Goal: Download file/media

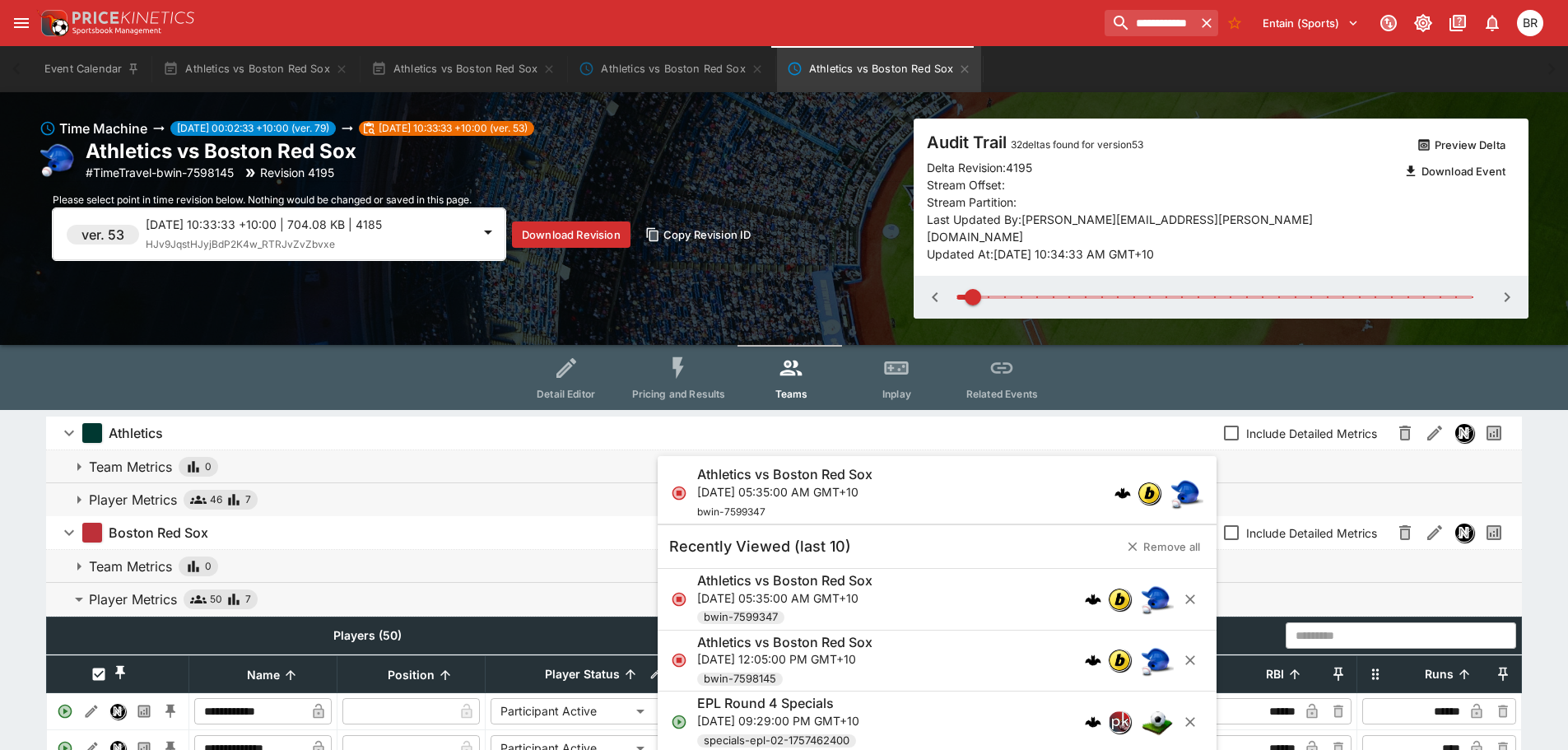
scroll to position [420, 0]
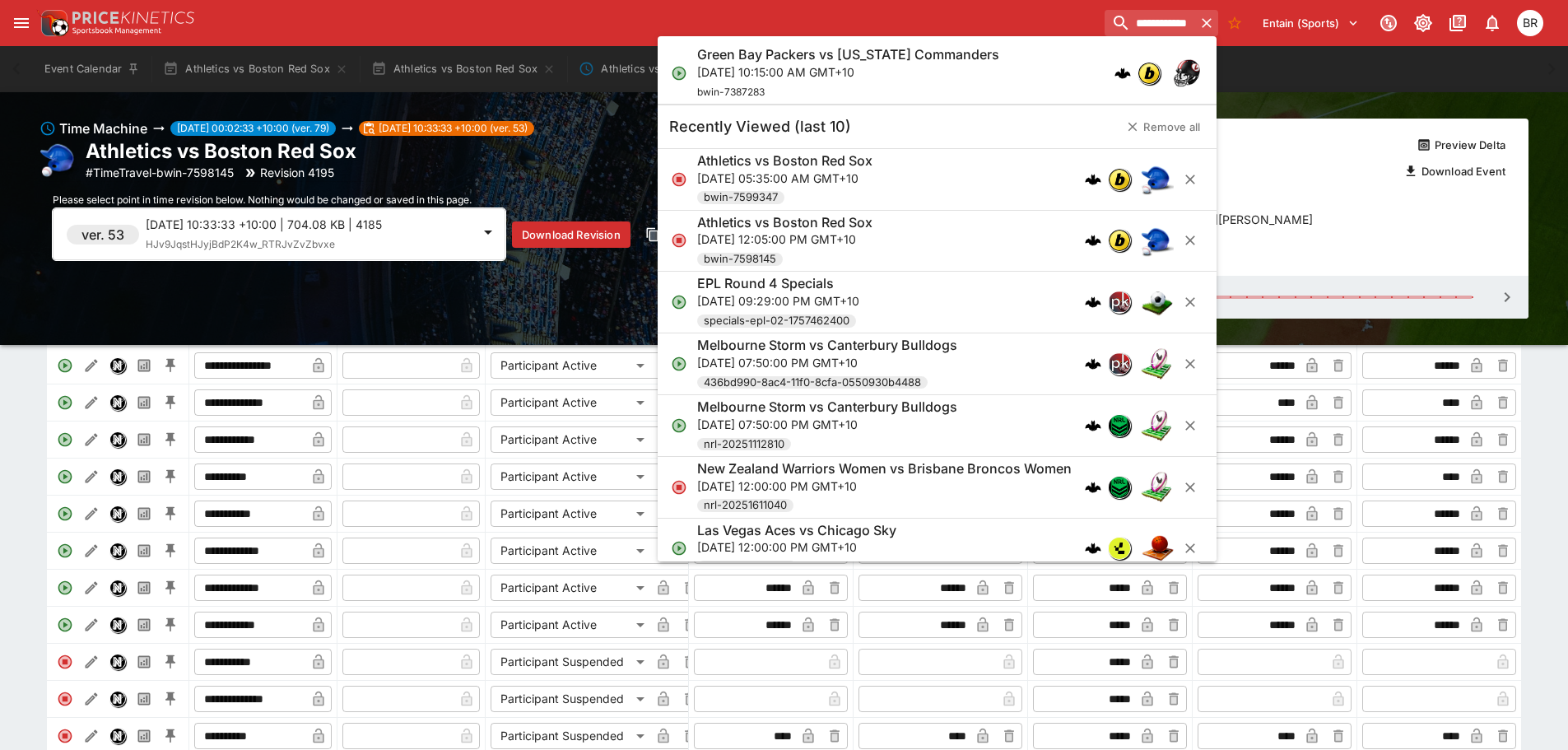
type input "**********"
click at [982, 61] on h6 "Green Bay Packers vs [US_STATE] Commanders" at bounding box center [848, 54] width 302 height 17
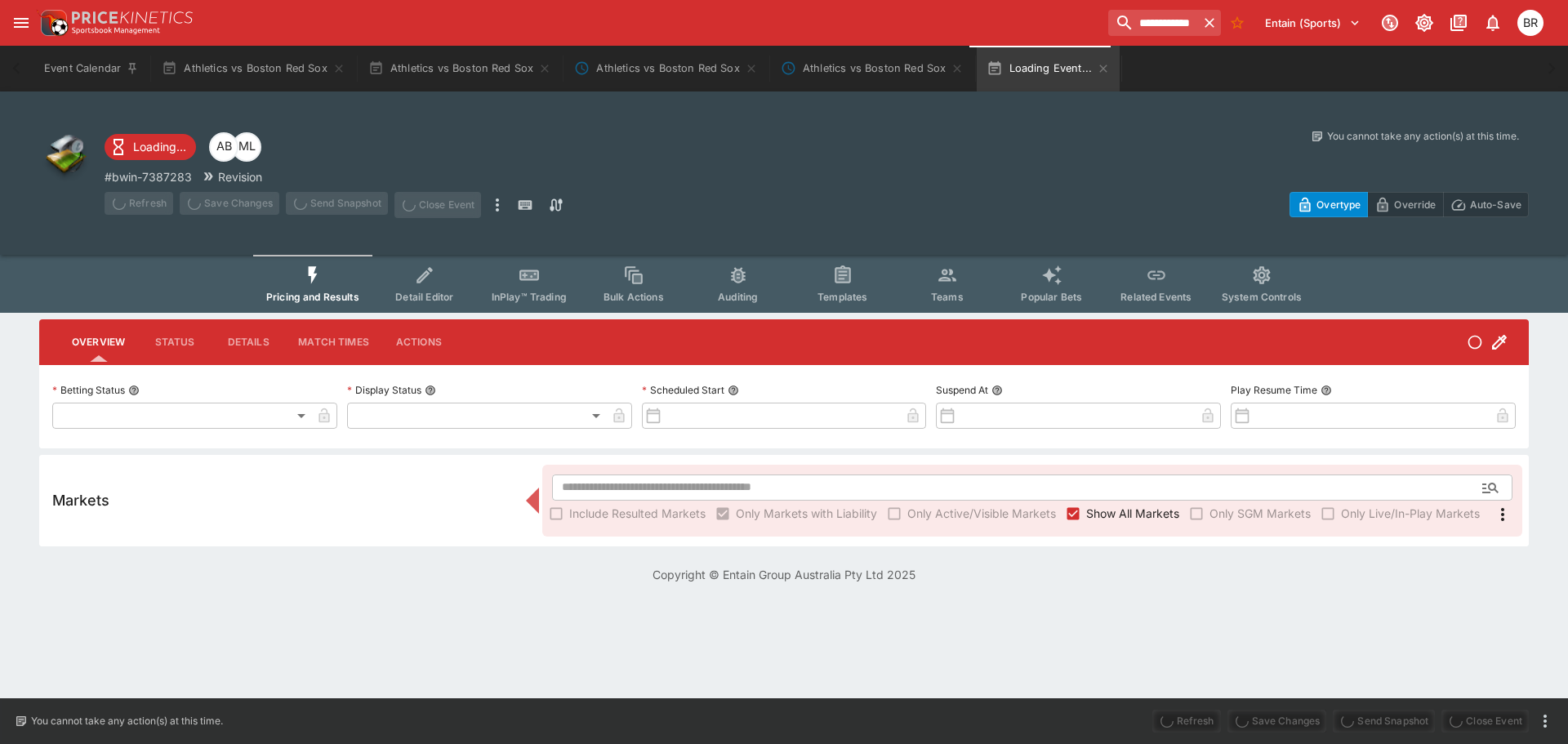
type input "**********"
type input "*******"
type input "**********"
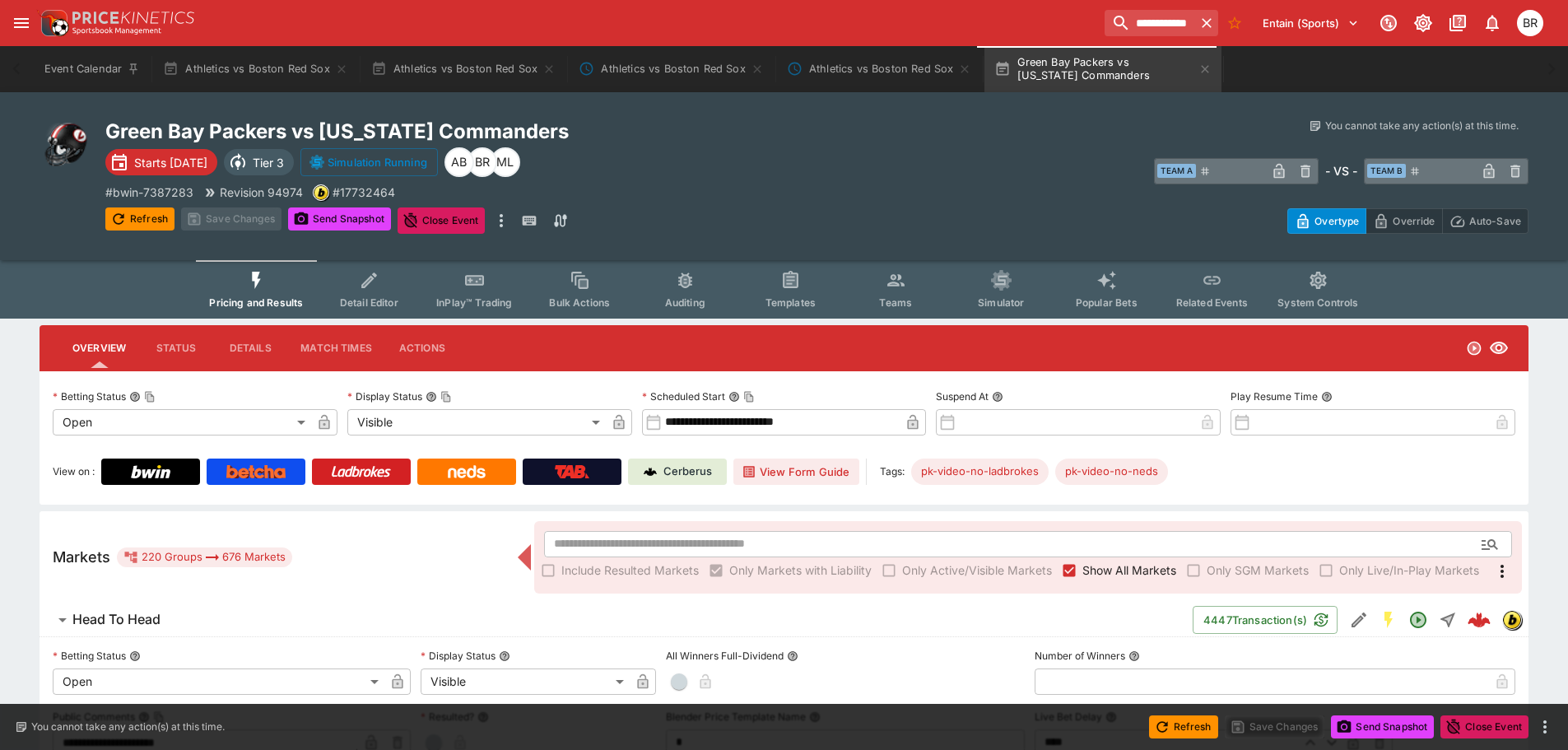
click at [910, 285] on button "Teams" at bounding box center [895, 289] width 106 height 58
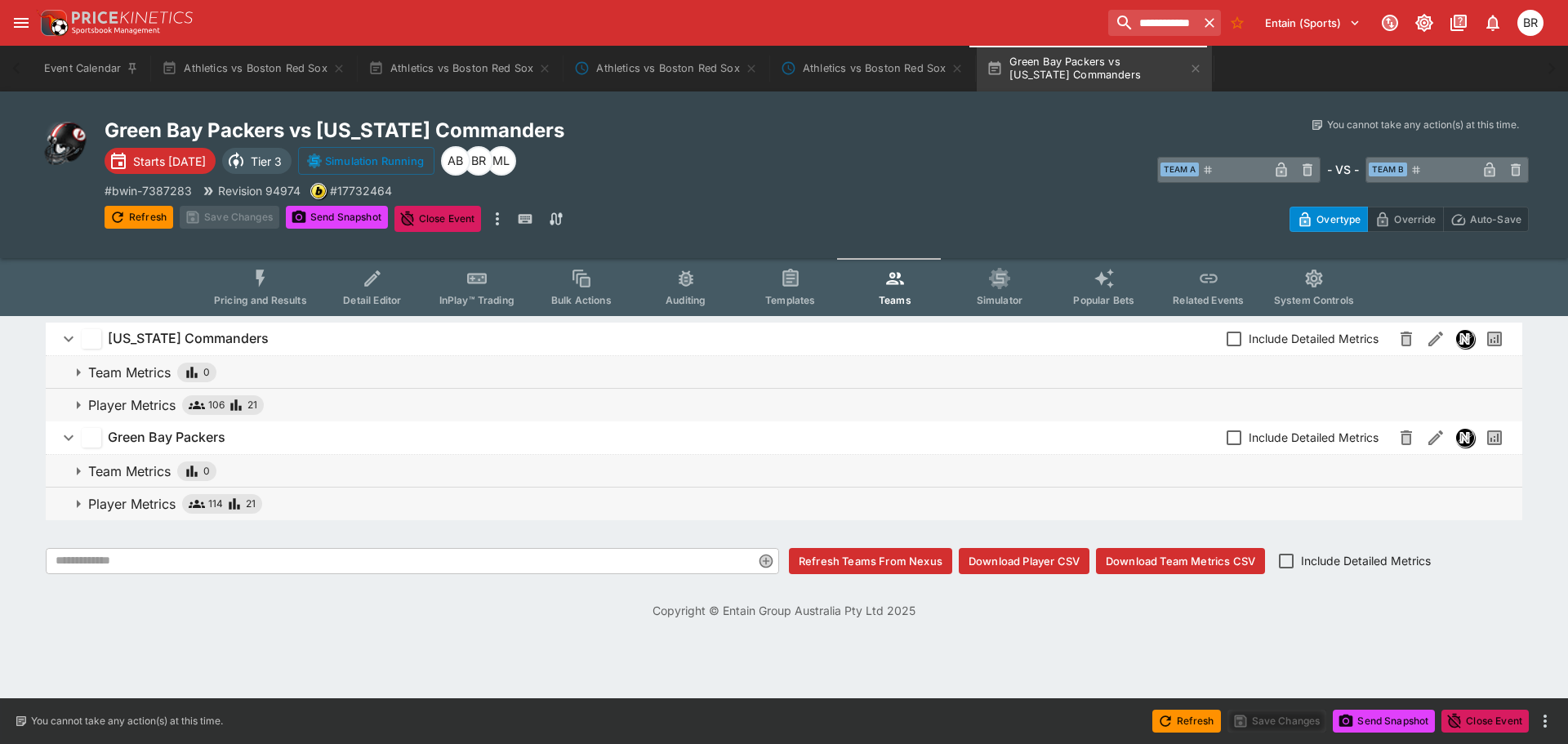
click at [427, 404] on span "Player Metrics 106 21" at bounding box center [798, 405] width 1421 height 20
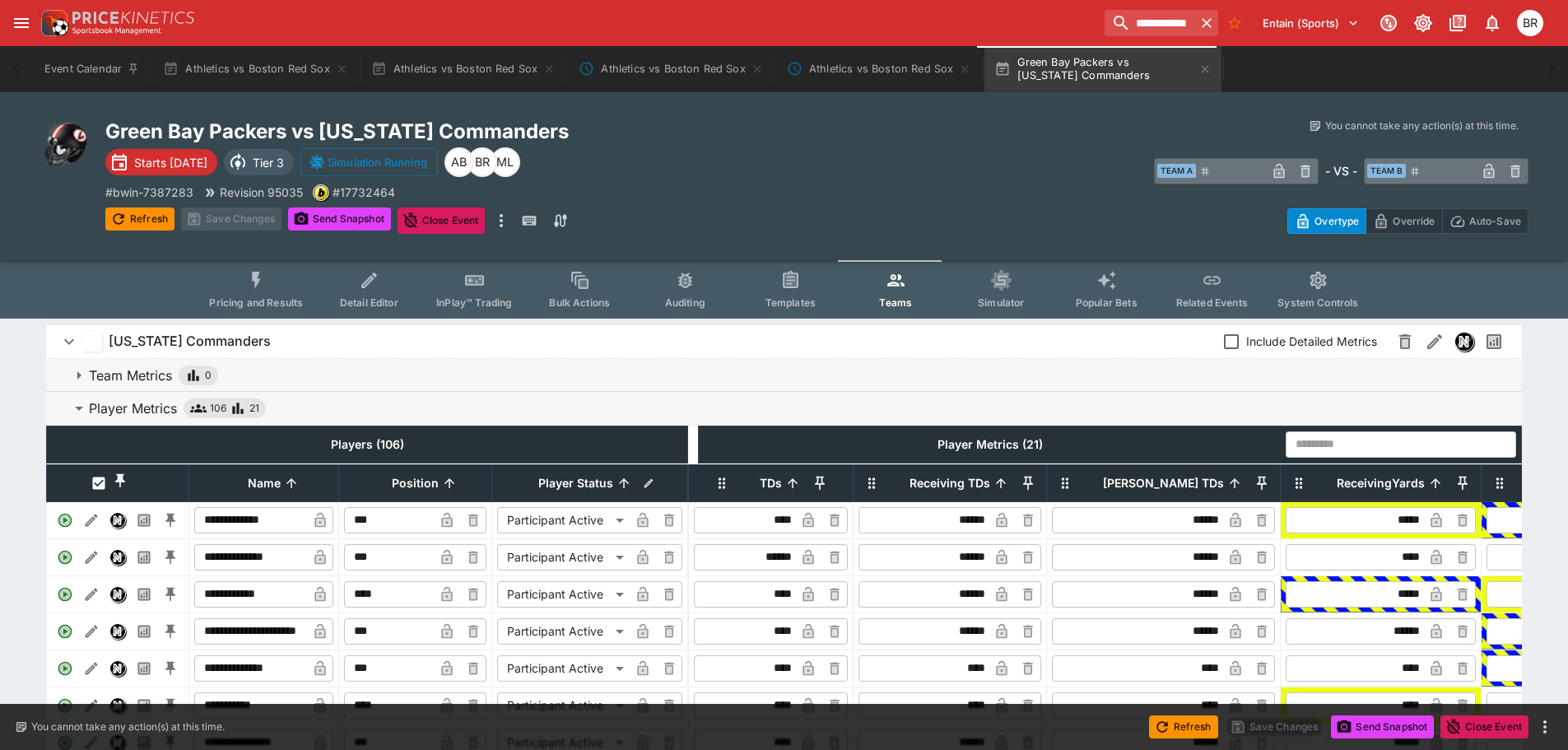
click at [42, 341] on div "**********" at bounding box center [784, 749] width 1489 height 861
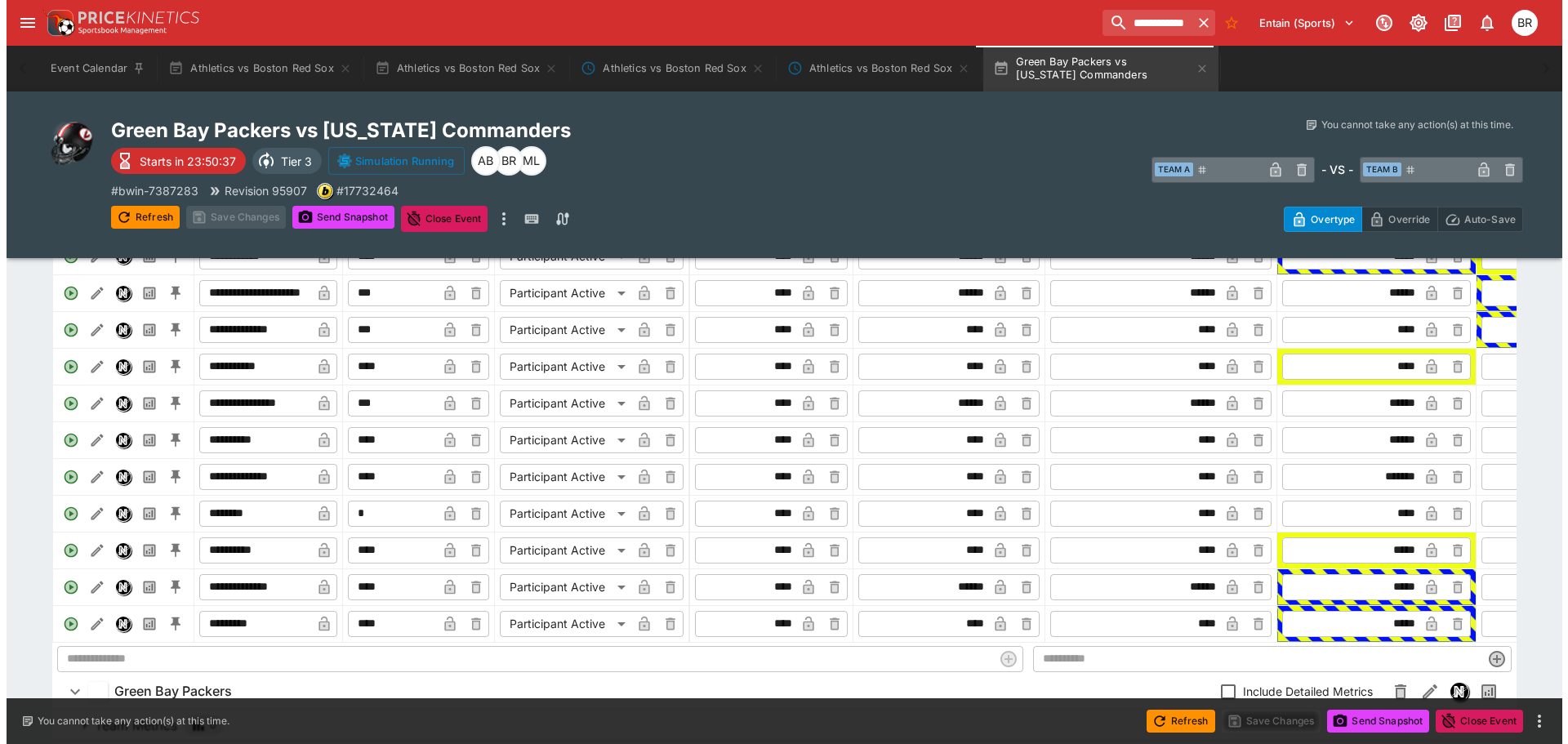
scroll to position [98, 0]
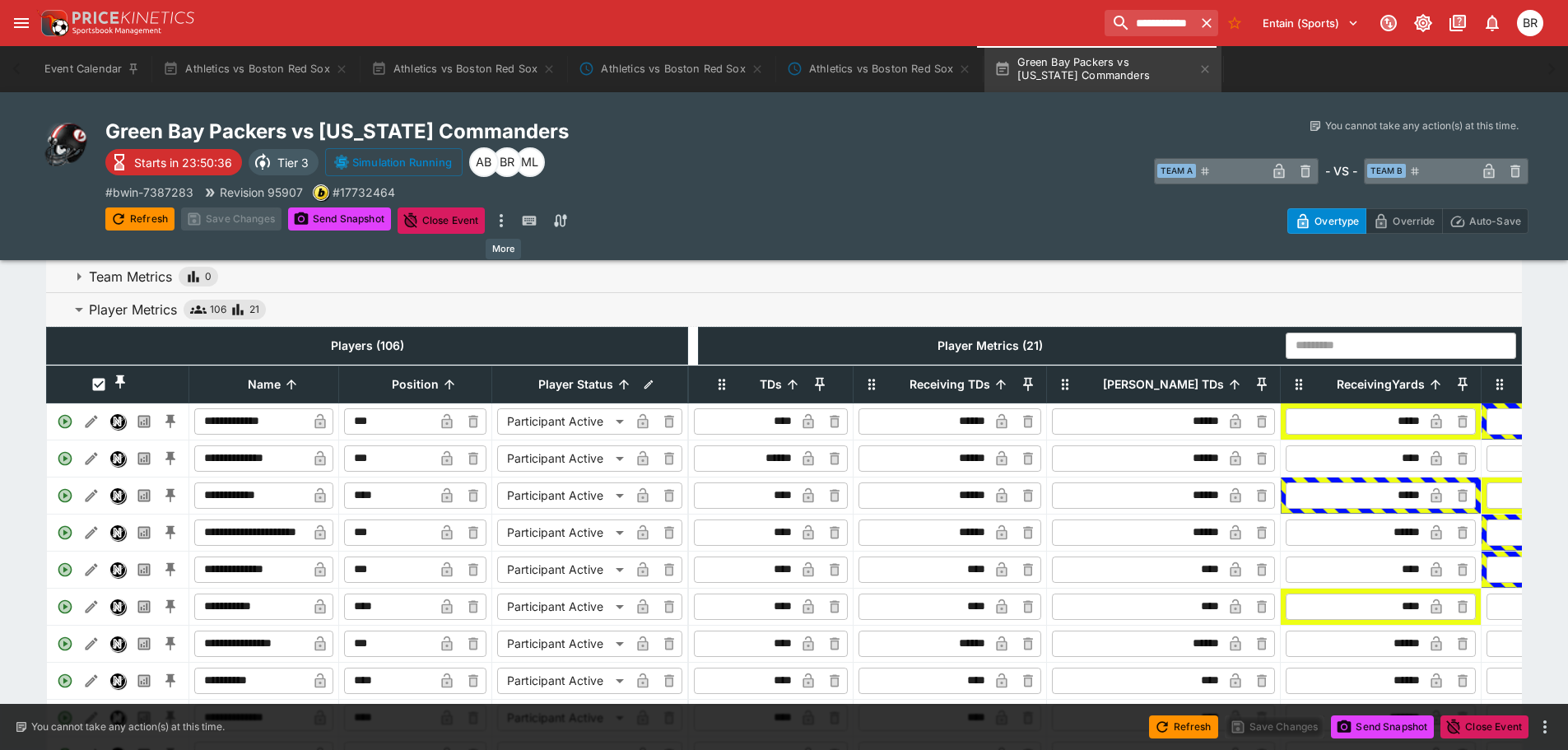
click at [500, 215] on icon "more" at bounding box center [501, 220] width 20 height 20
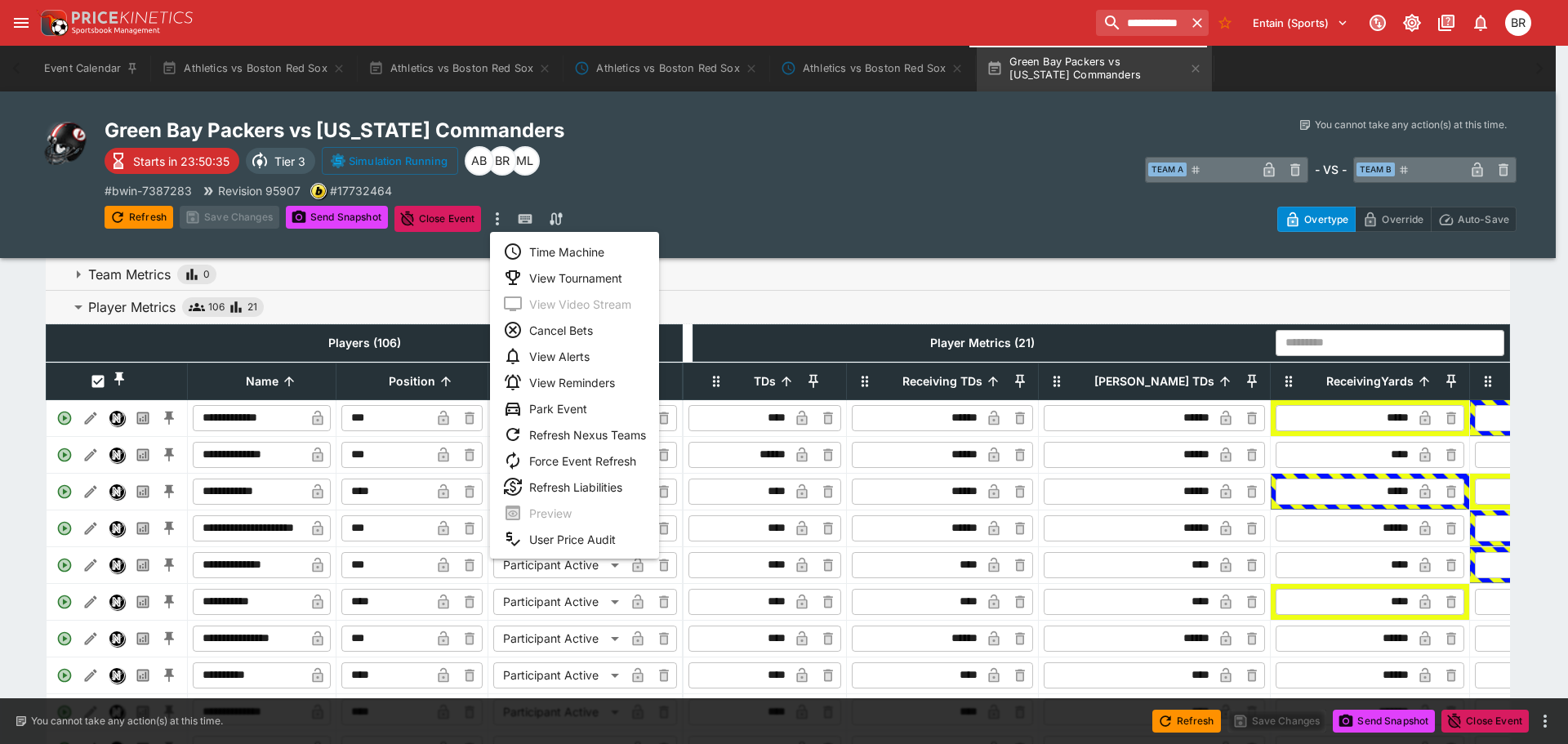
click at [551, 274] on li "View Tournament" at bounding box center [574, 277] width 169 height 26
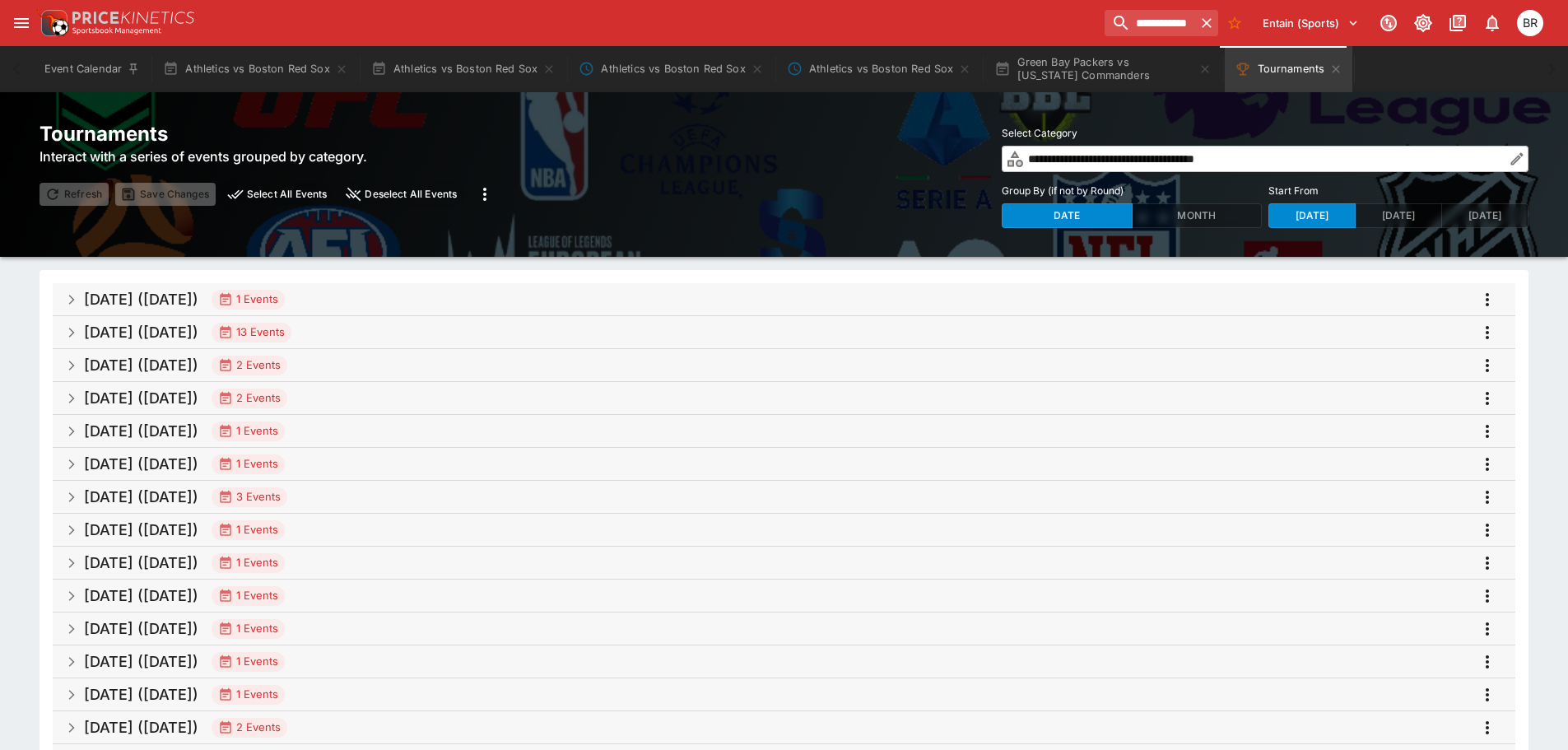
click at [565, 335] on span "[DATE] ([DATE]) 13 Events" at bounding box center [793, 332] width 1418 height 30
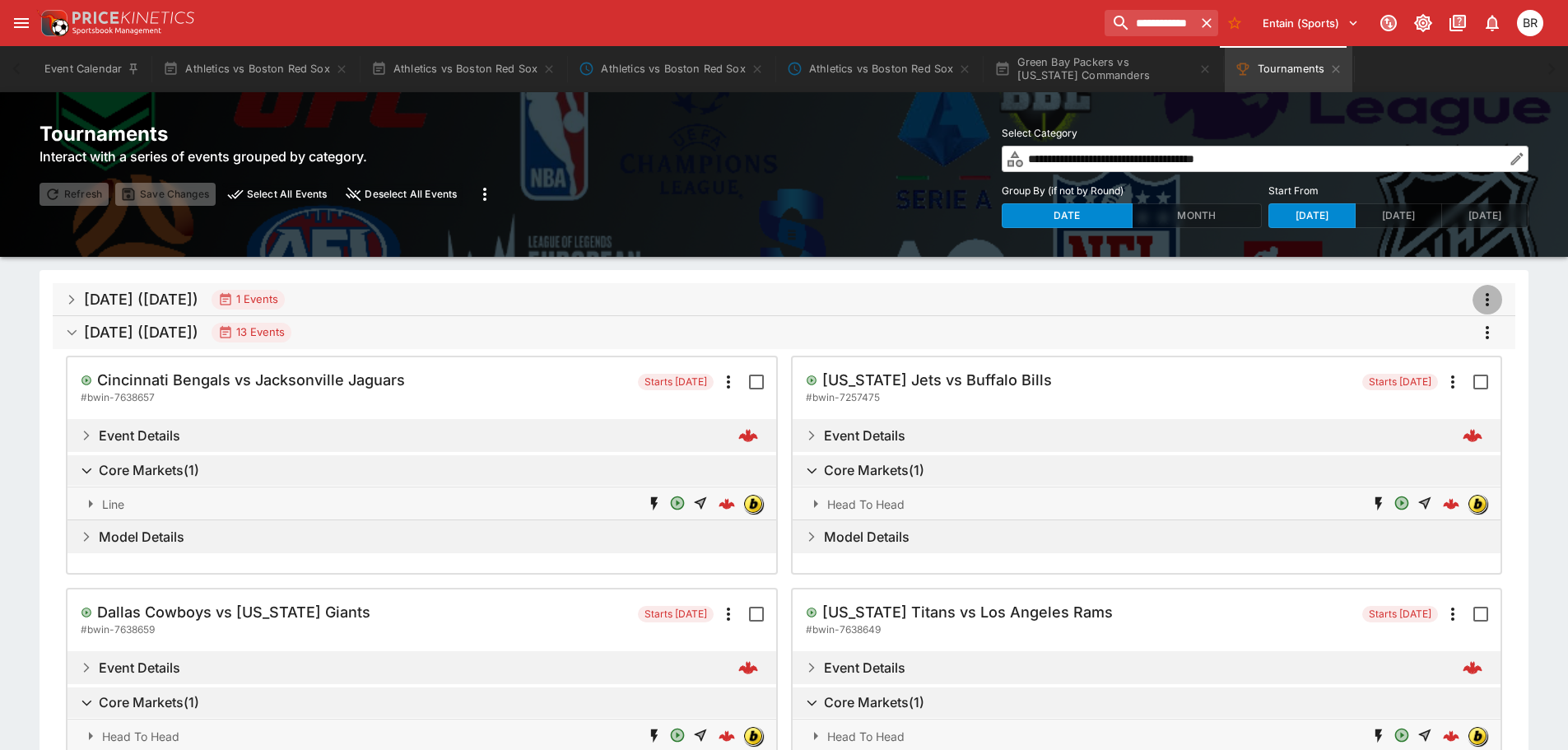
click at [1489, 295] on icon "more" at bounding box center [1487, 299] width 4 height 13
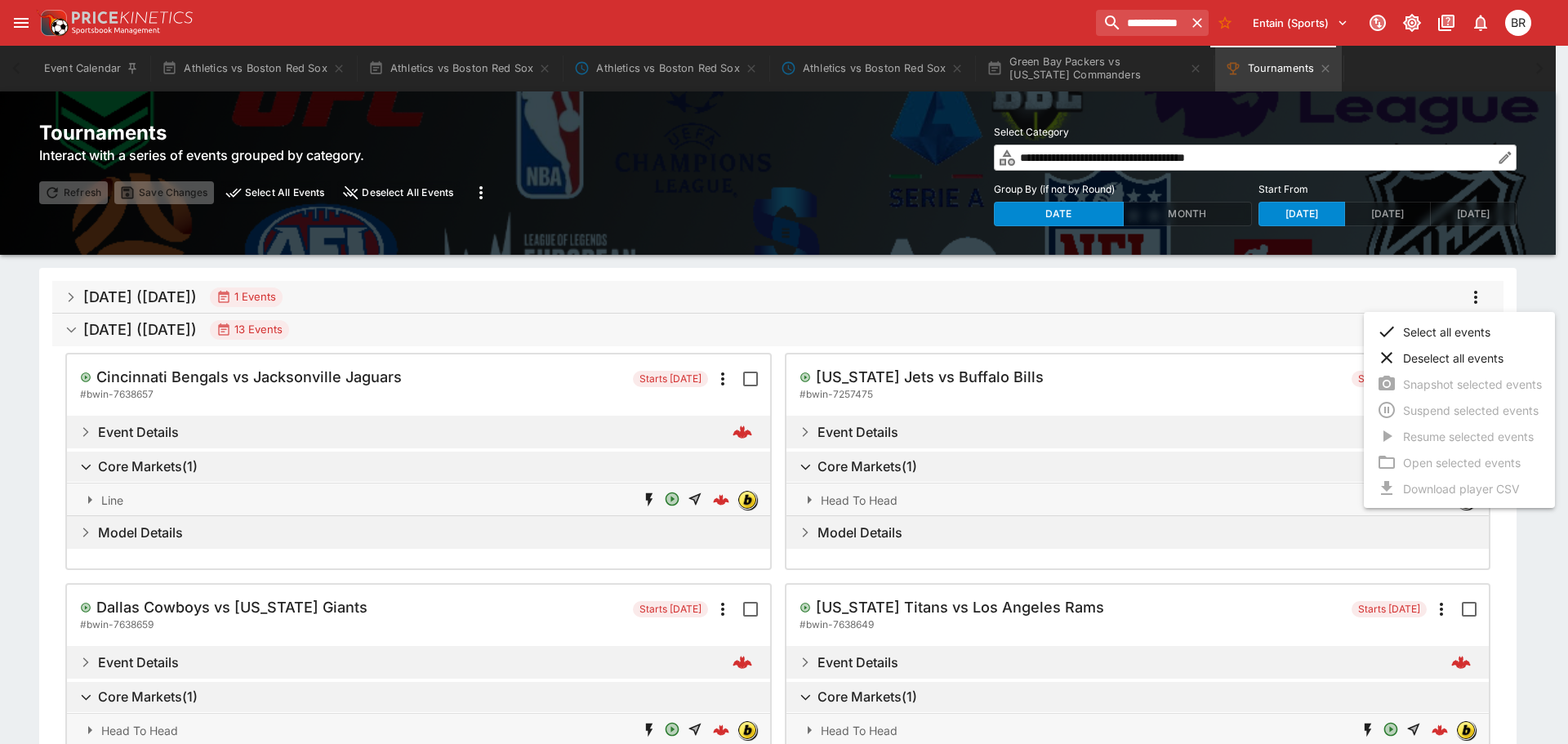
click at [1235, 288] on div at bounding box center [784, 372] width 1568 height 744
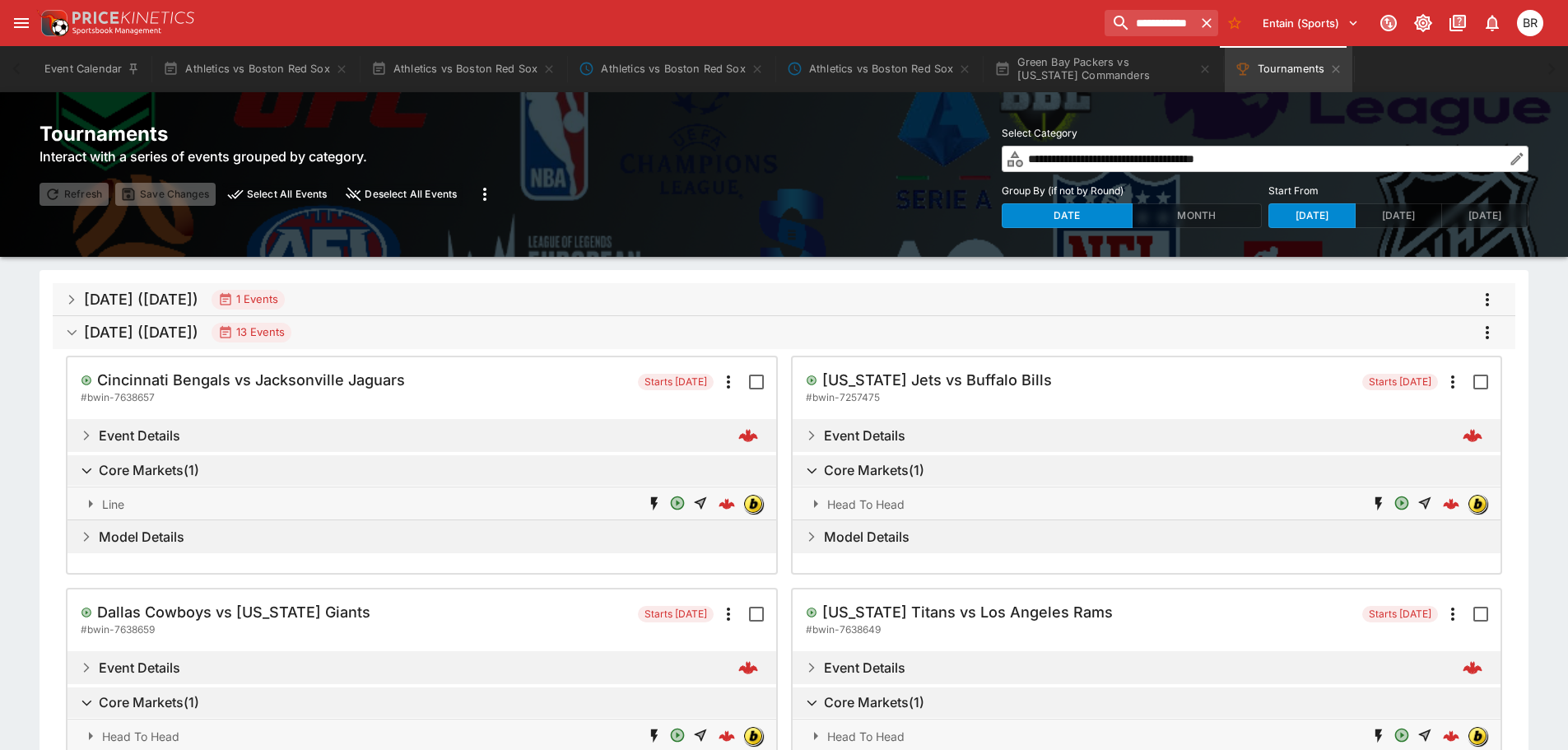
click at [787, 310] on span "[DATE] ([DATE]) 1 Events" at bounding box center [793, 299] width 1418 height 30
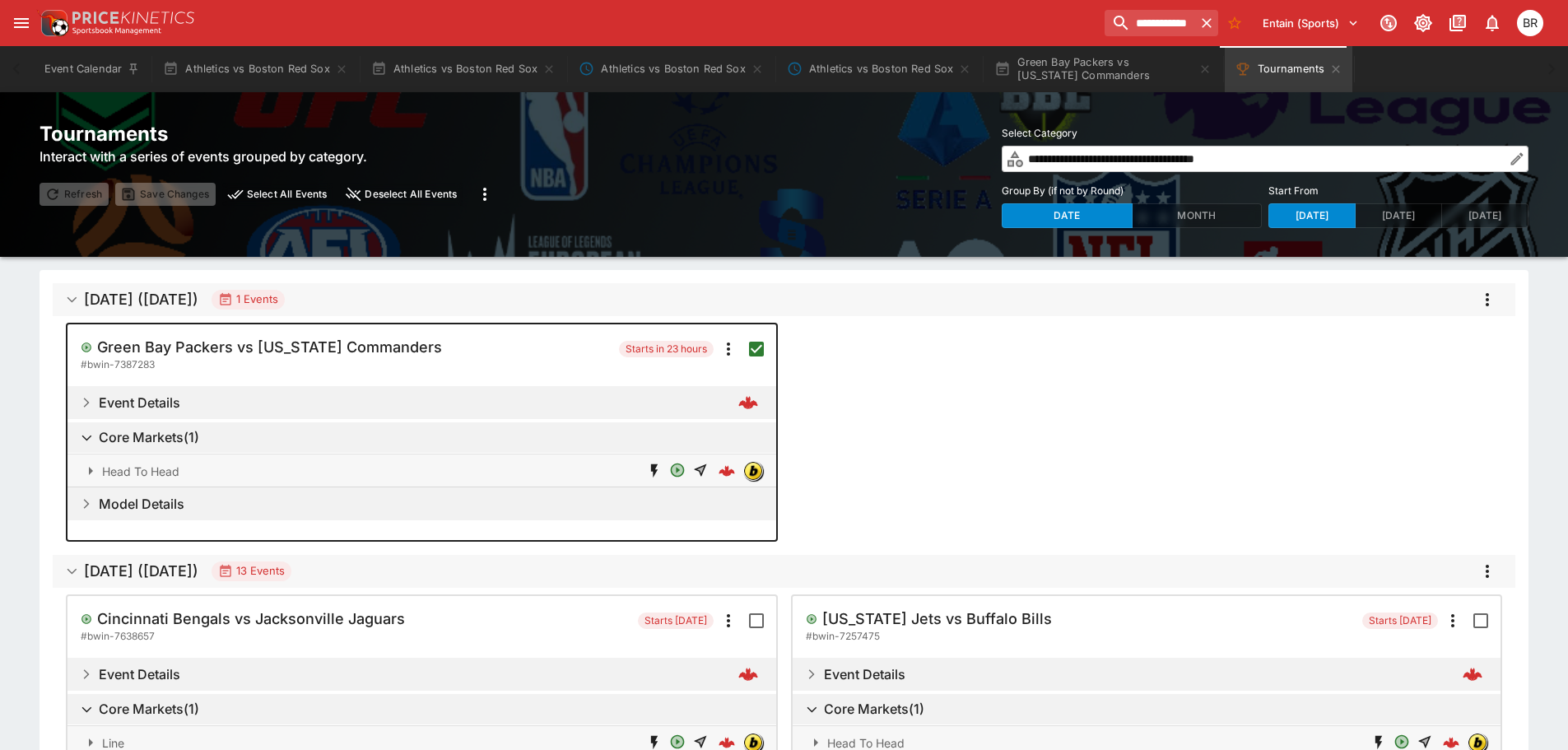
click at [1485, 570] on icon "more" at bounding box center [1487, 572] width 20 height 20
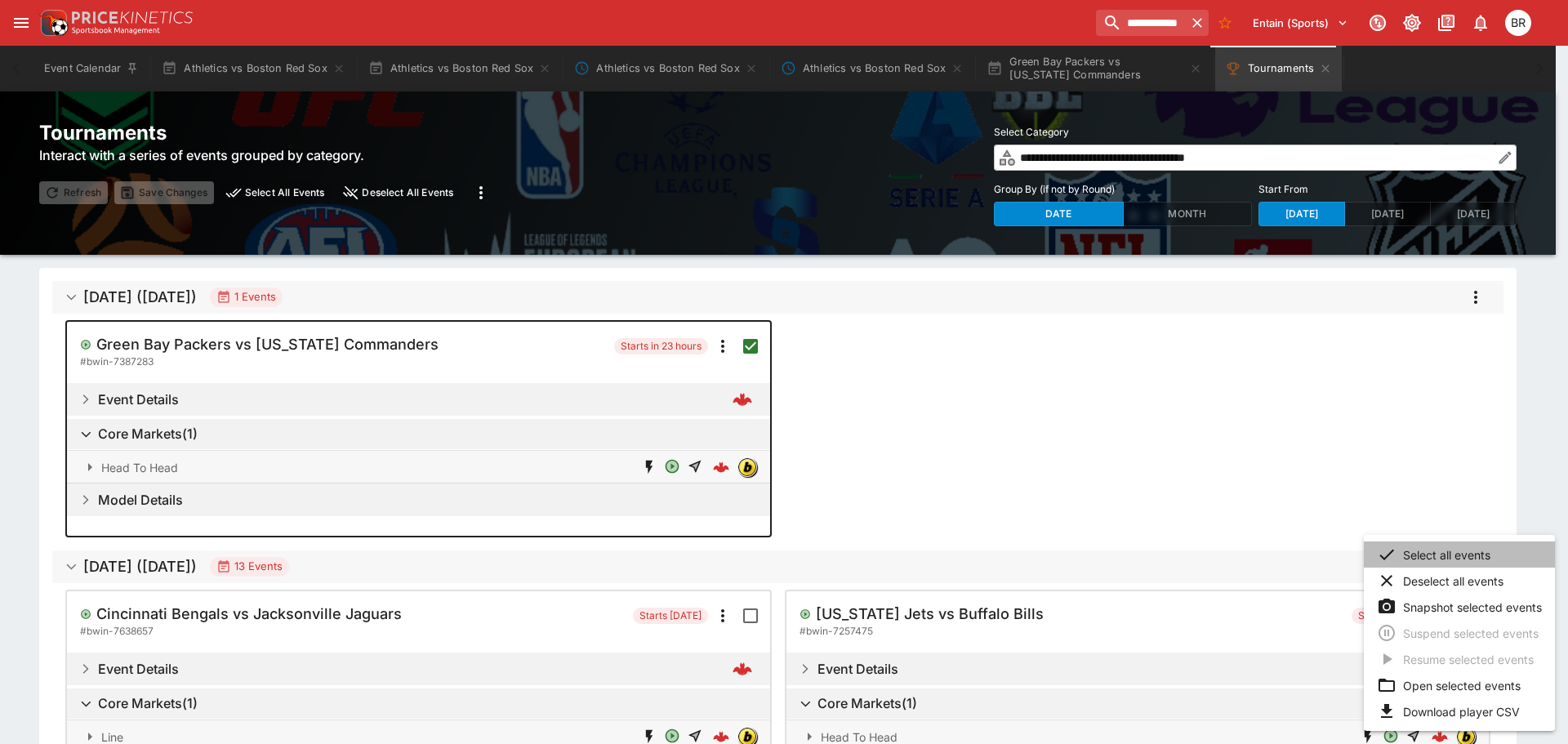
click at [1438, 555] on li "Select all events" at bounding box center [1459, 554] width 191 height 26
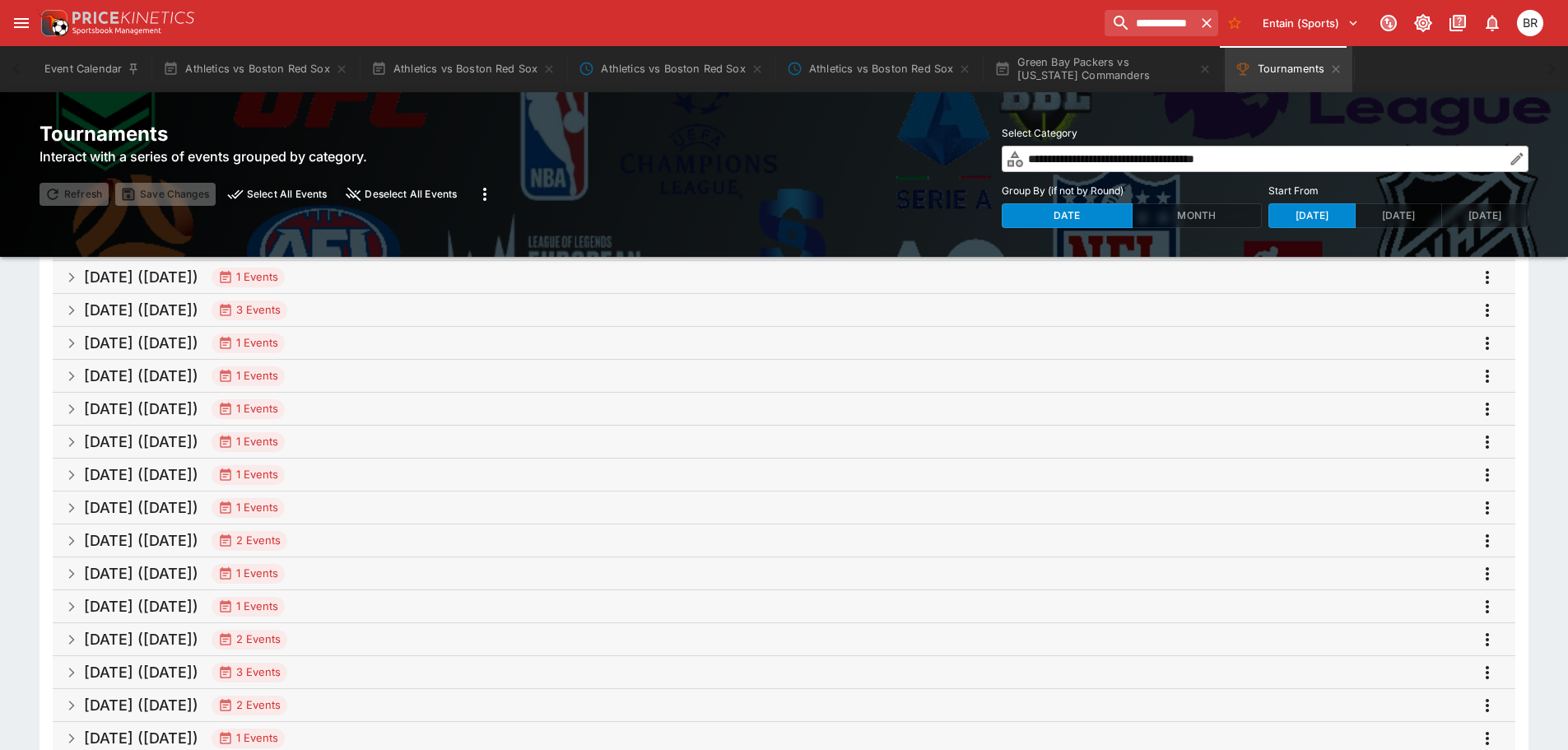
scroll to position [1812, 0]
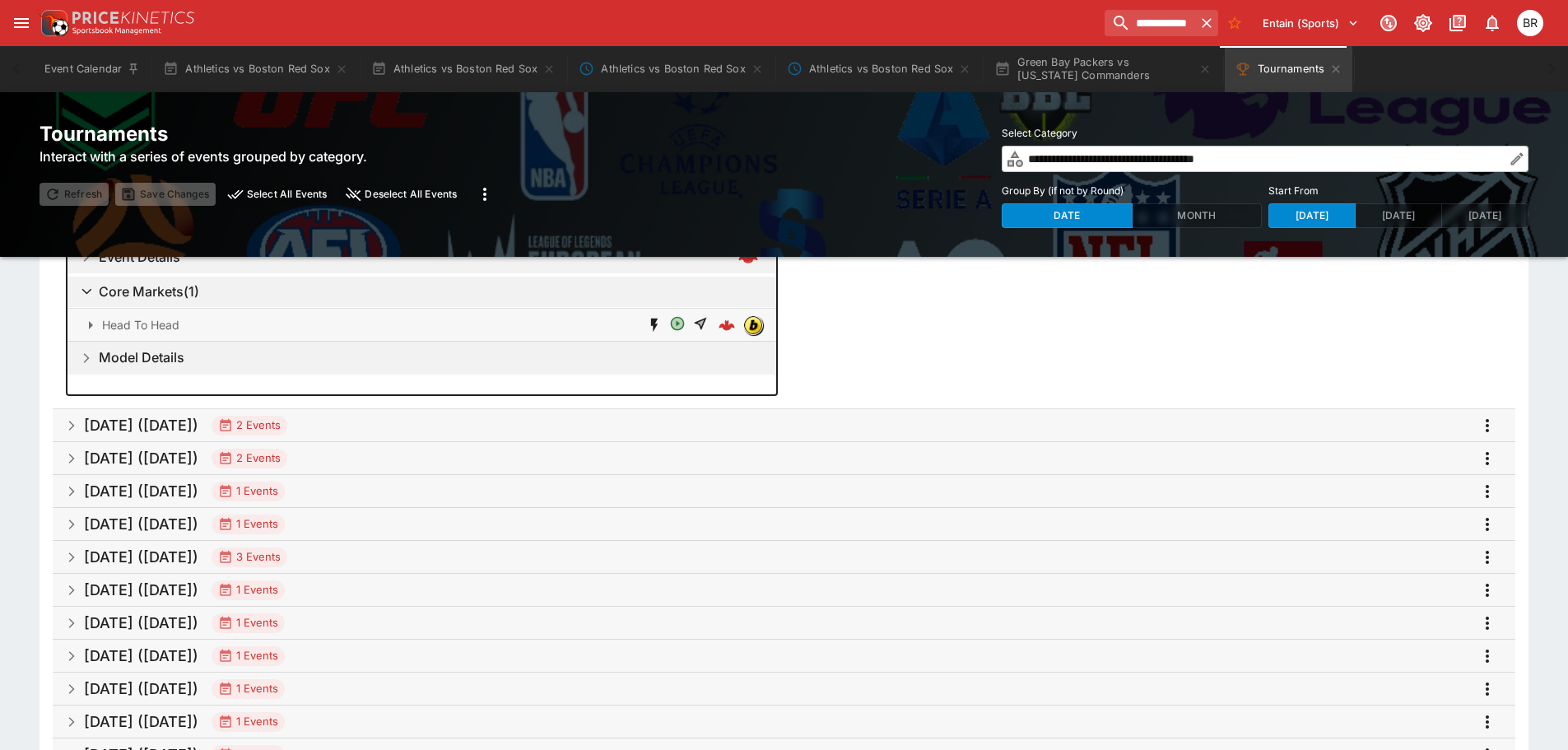
click at [978, 427] on span "[DATE] ([DATE]) 2 Events" at bounding box center [793, 426] width 1418 height 30
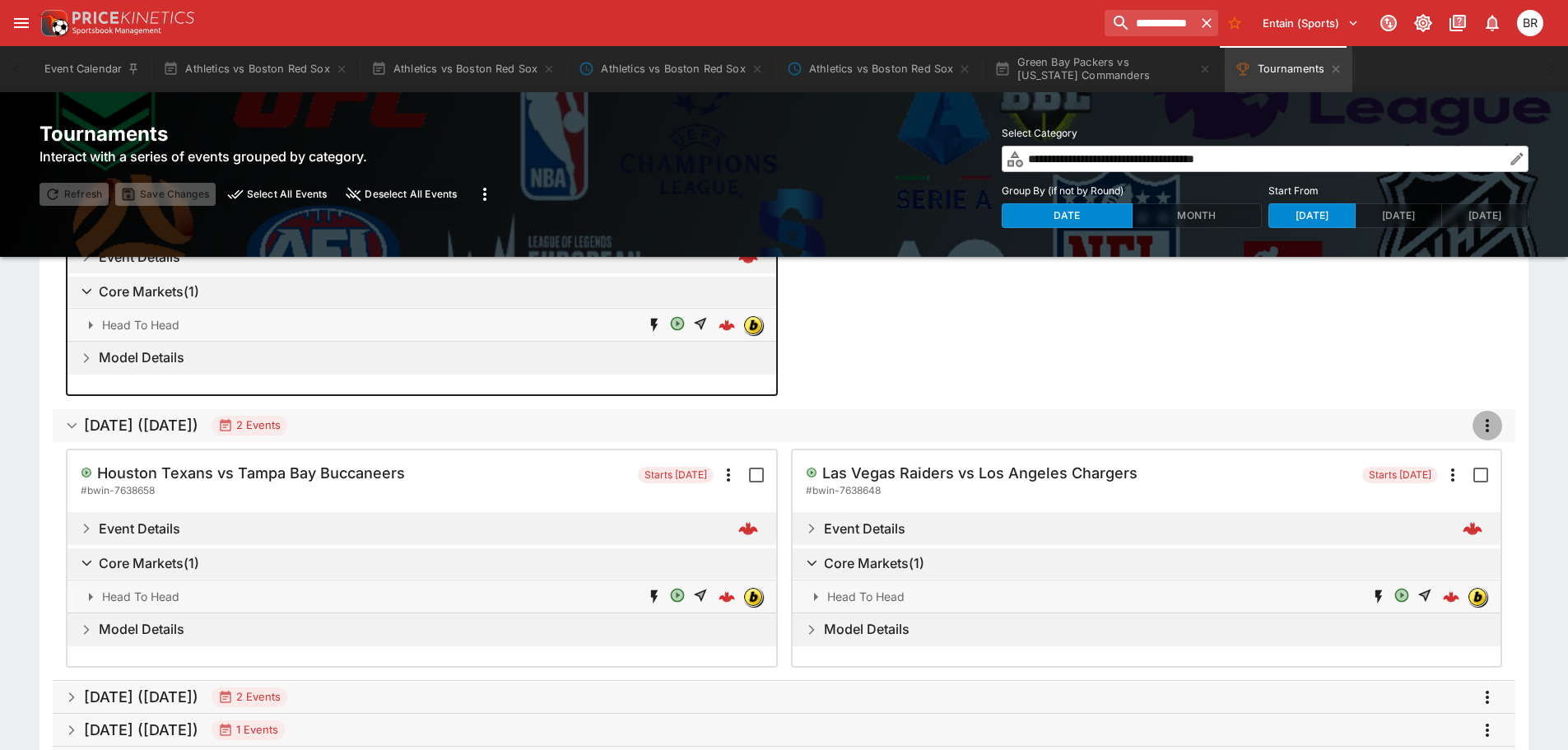
click at [1481, 433] on icon "more" at bounding box center [1487, 426] width 20 height 20
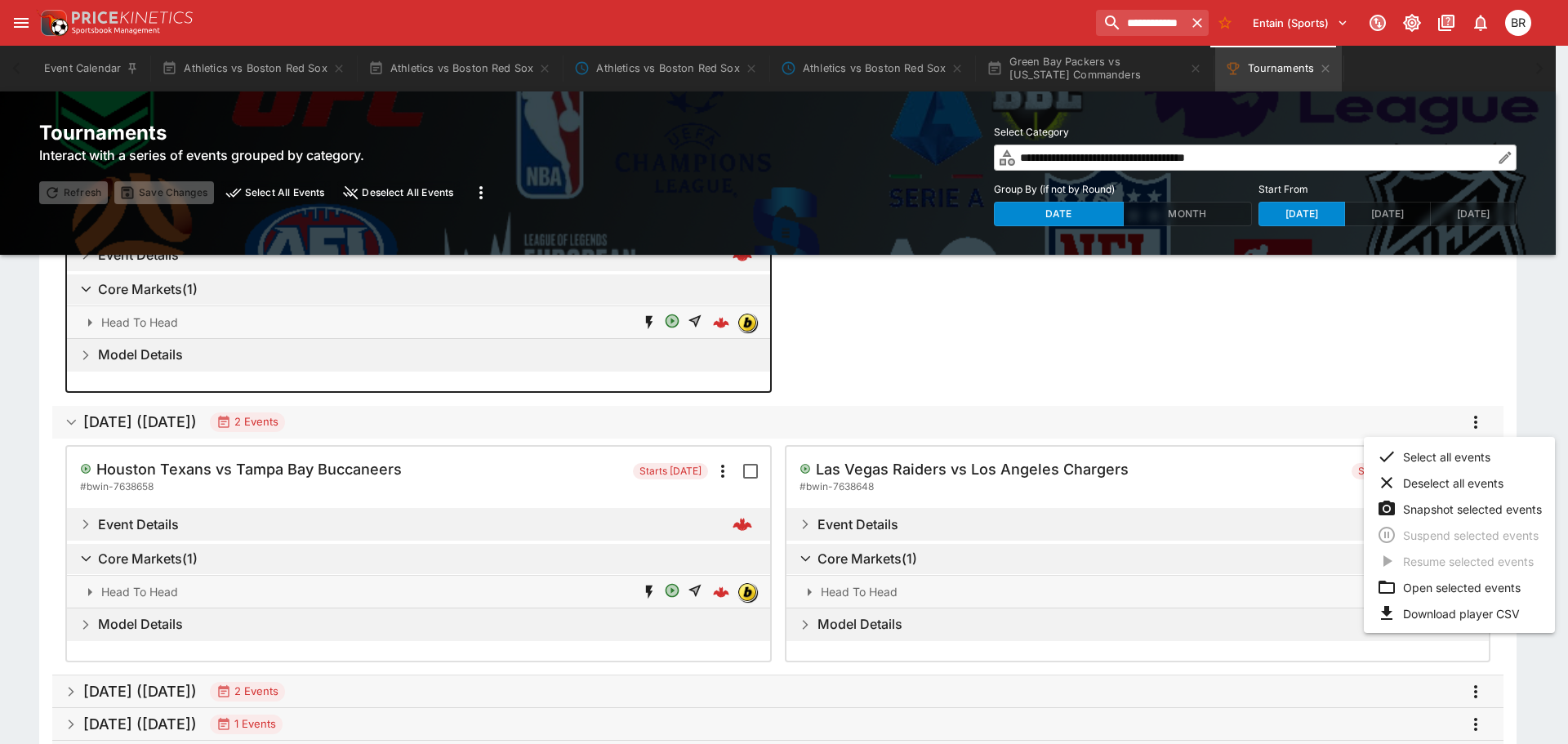
click at [1419, 458] on li "Select all events" at bounding box center [1459, 456] width 191 height 26
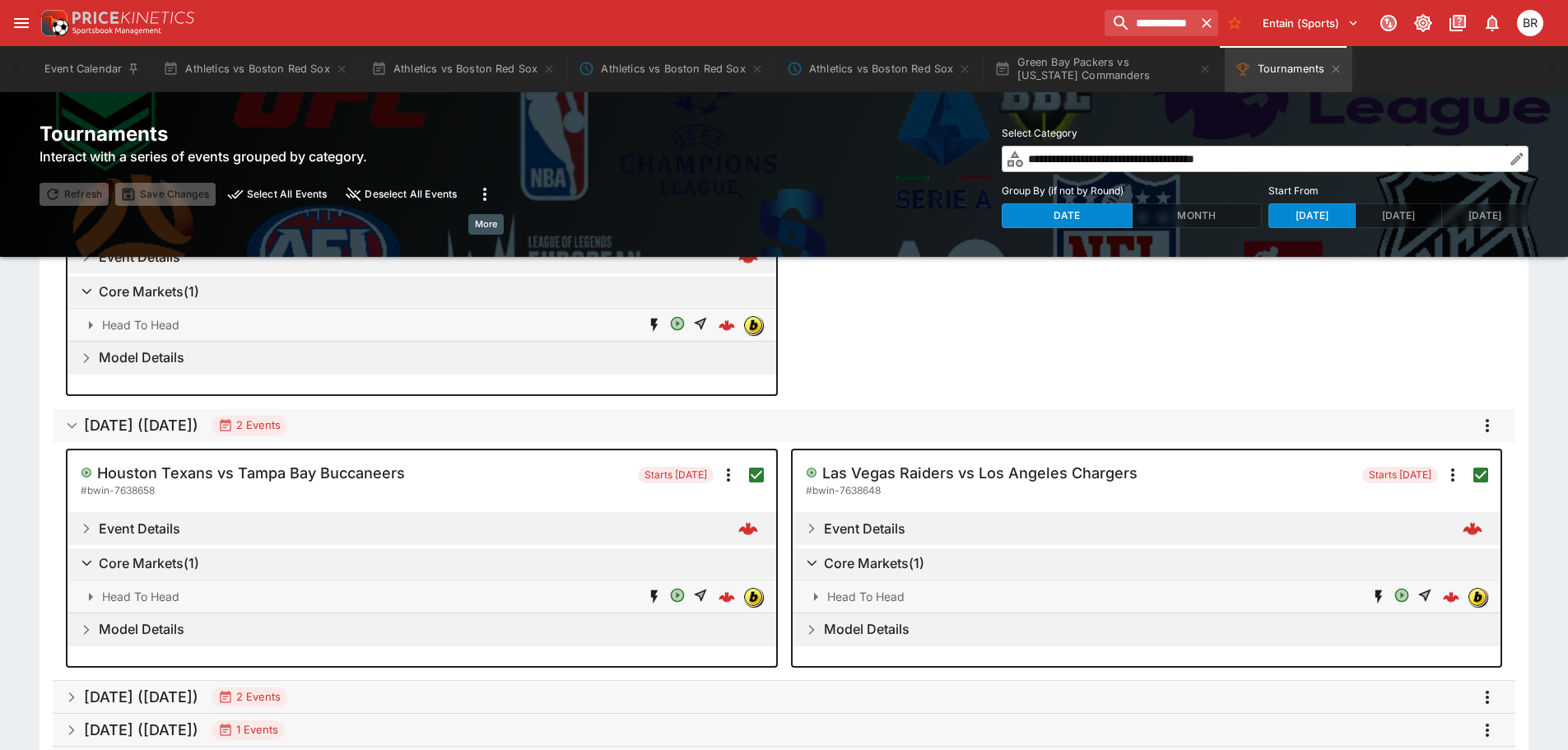
click at [482, 196] on icon "more" at bounding box center [484, 194] width 20 height 20
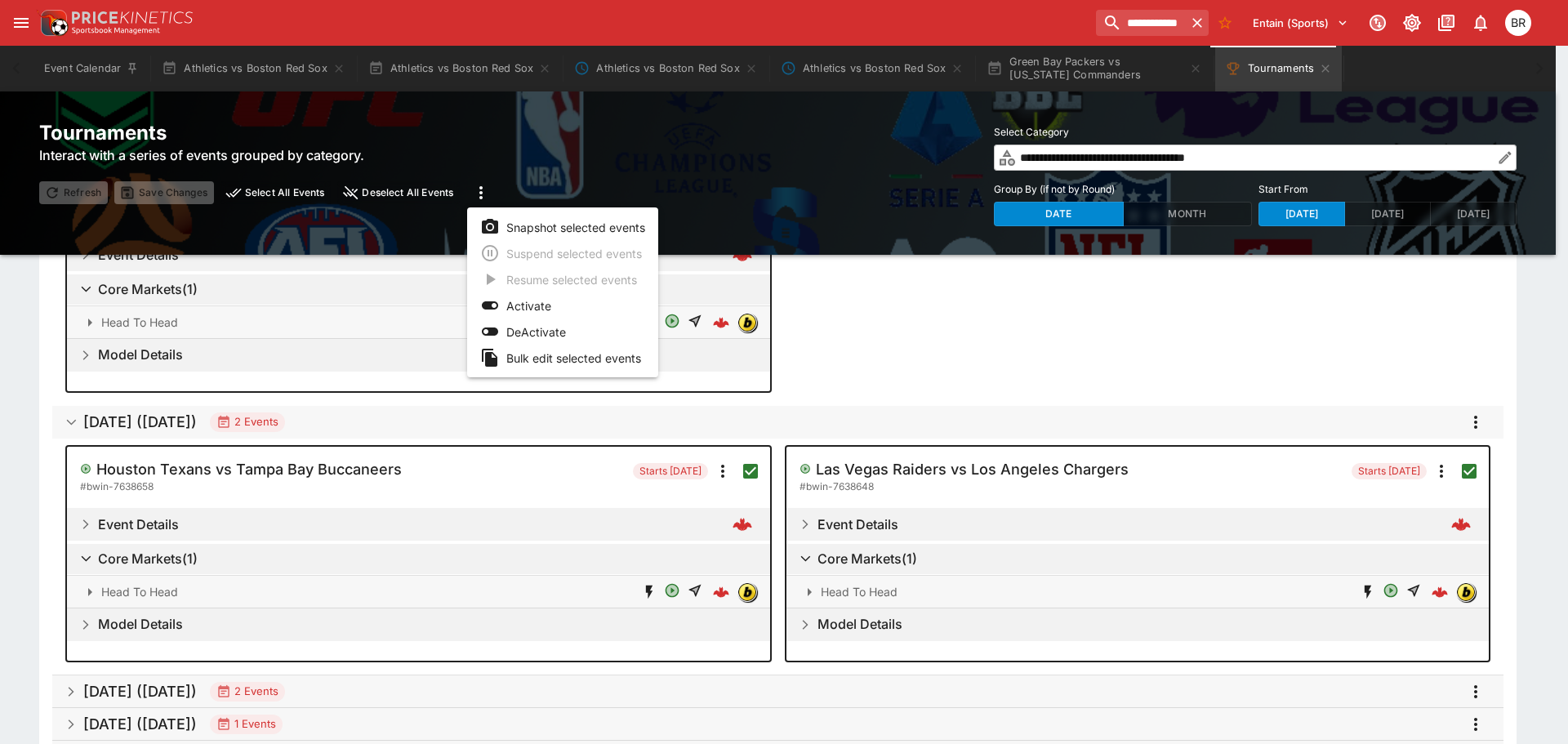
click at [1021, 383] on div at bounding box center [784, 372] width 1568 height 744
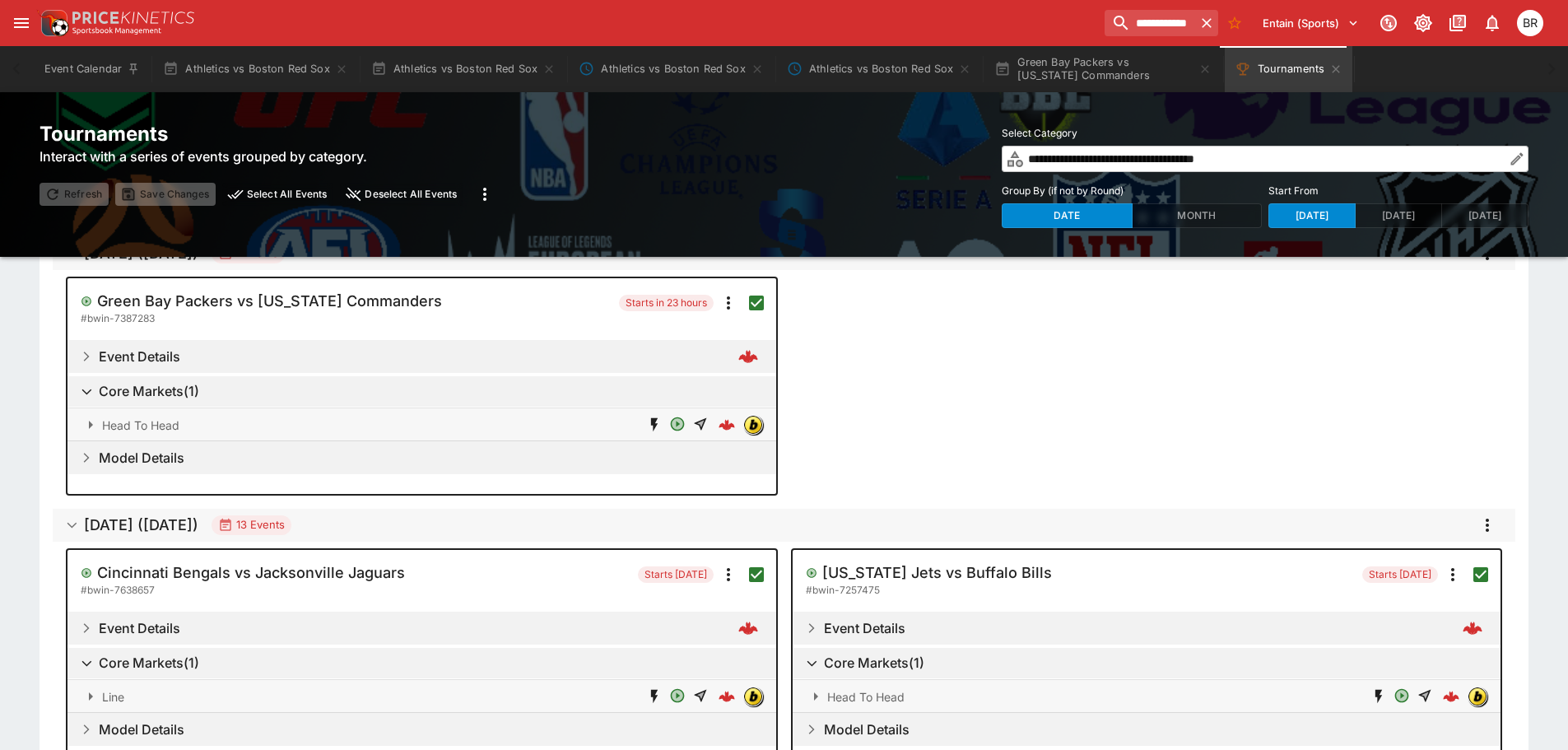
scroll to position [0, 0]
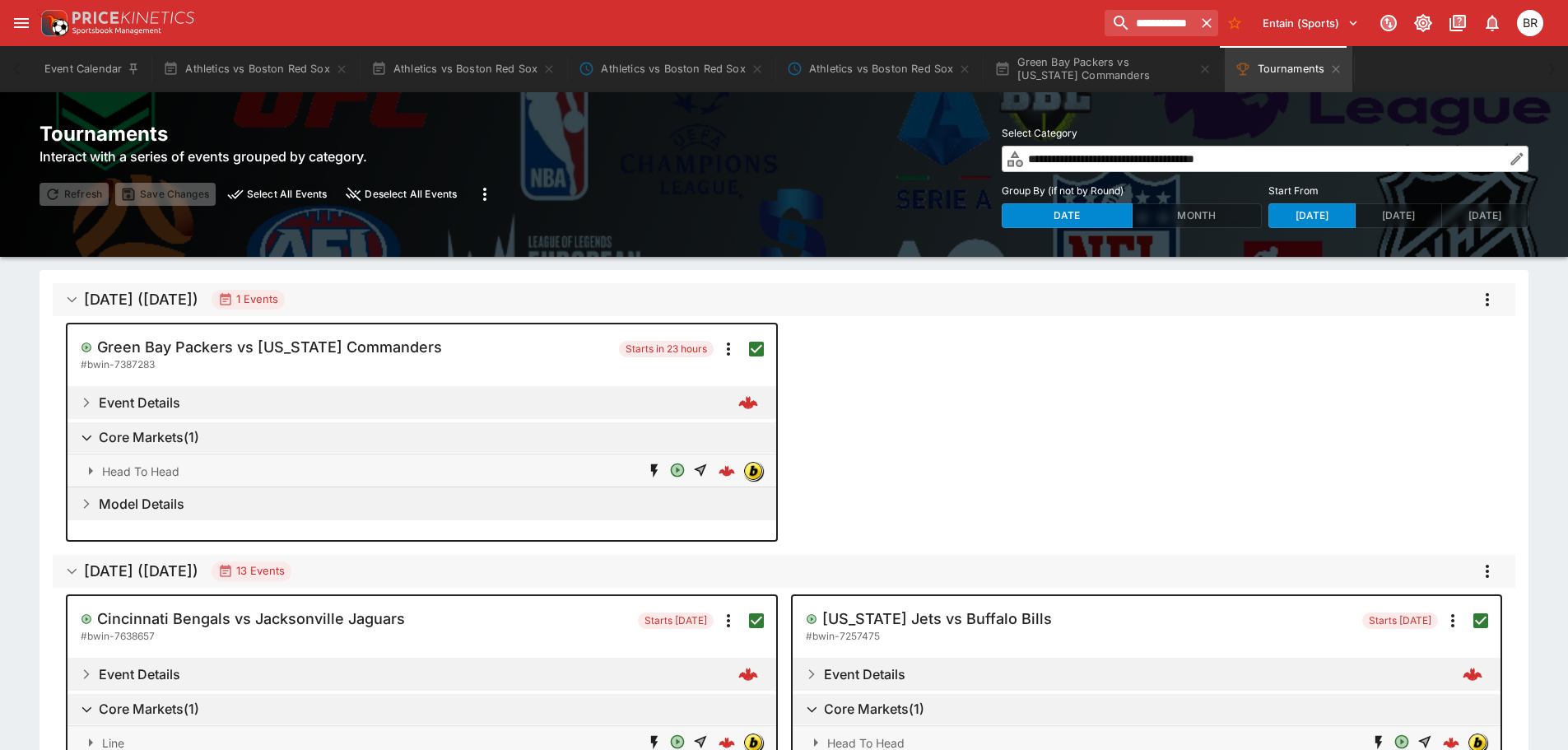
click at [486, 198] on icon "more" at bounding box center [484, 194] width 20 height 20
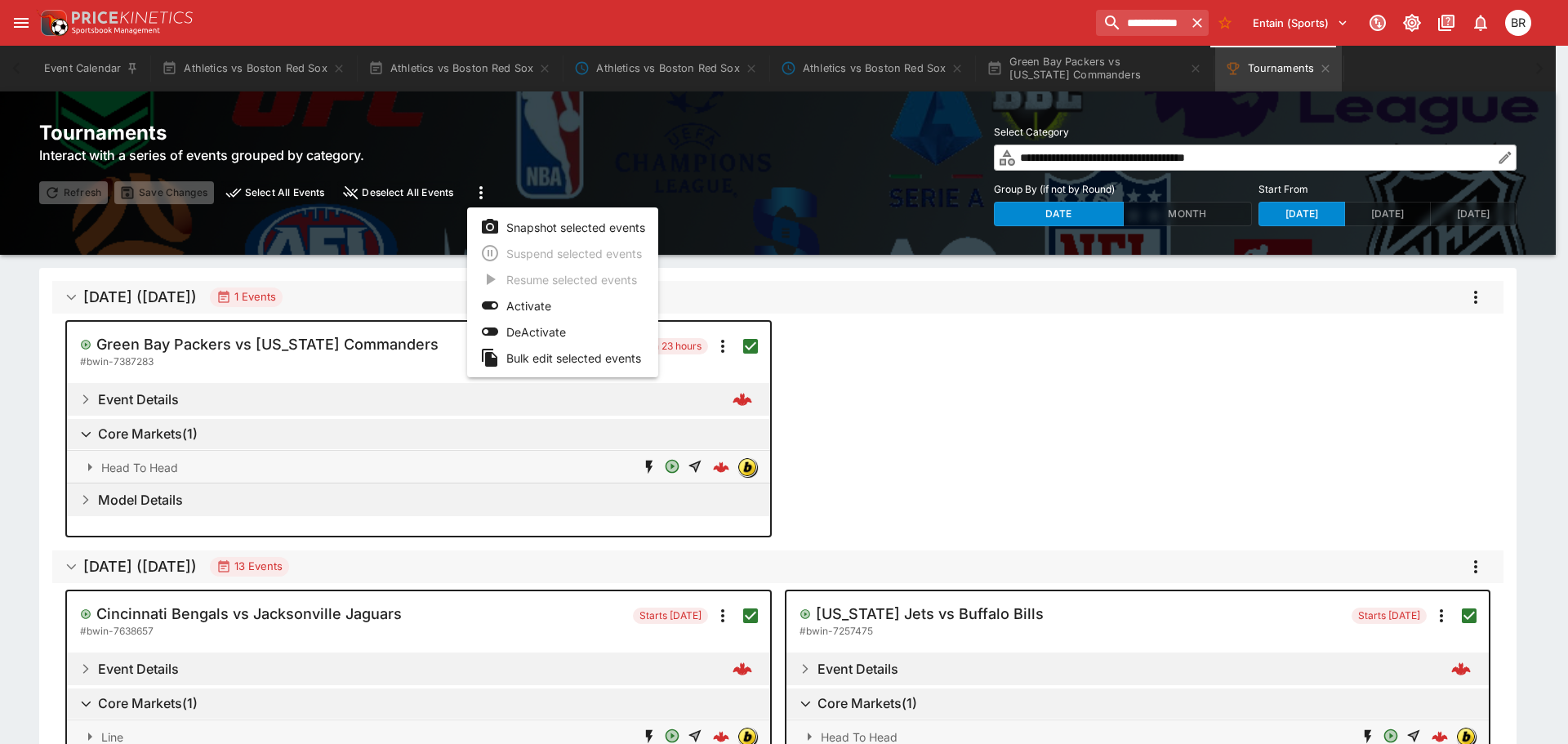
click at [1132, 359] on div at bounding box center [784, 372] width 1568 height 744
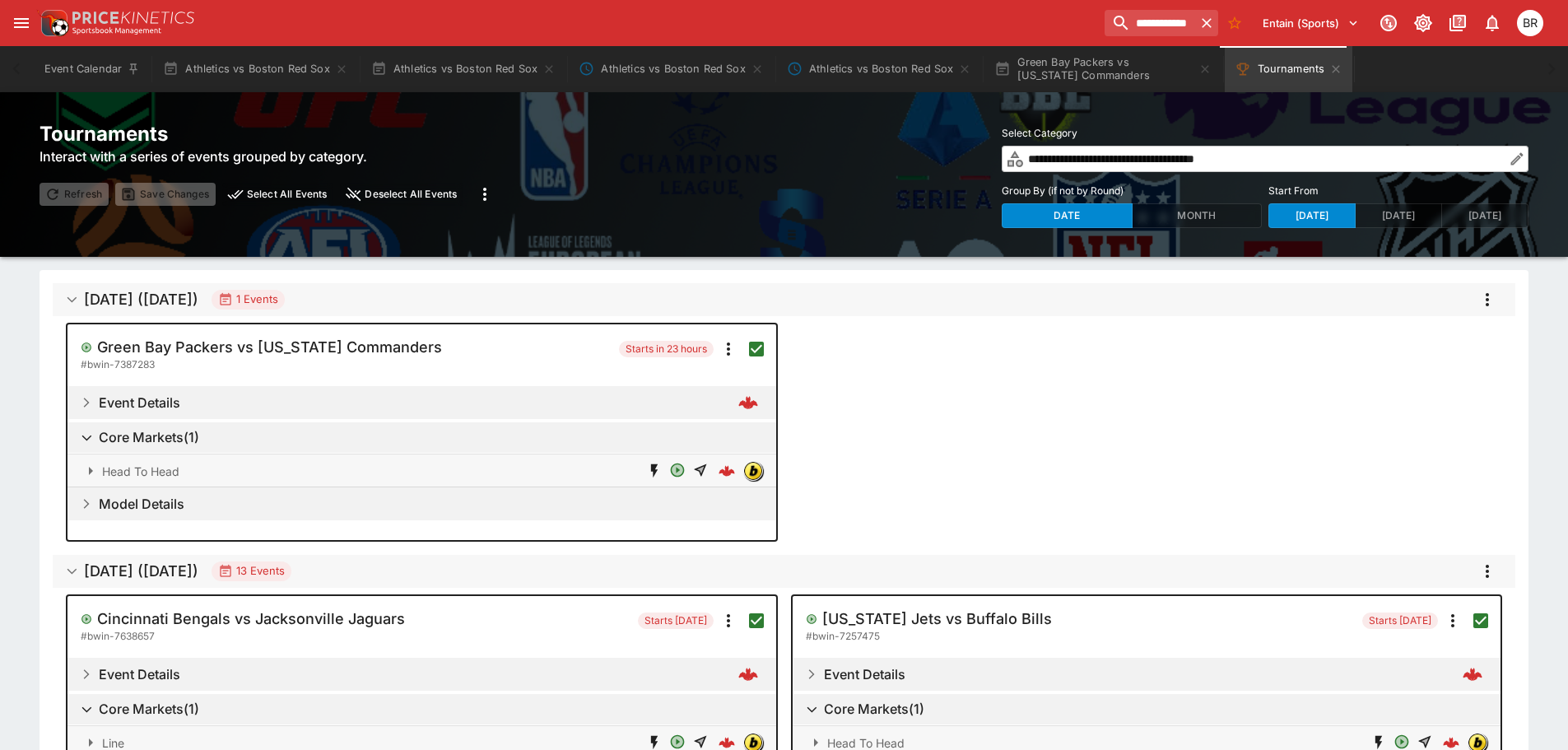
click at [1481, 292] on icon "more" at bounding box center [1487, 300] width 20 height 20
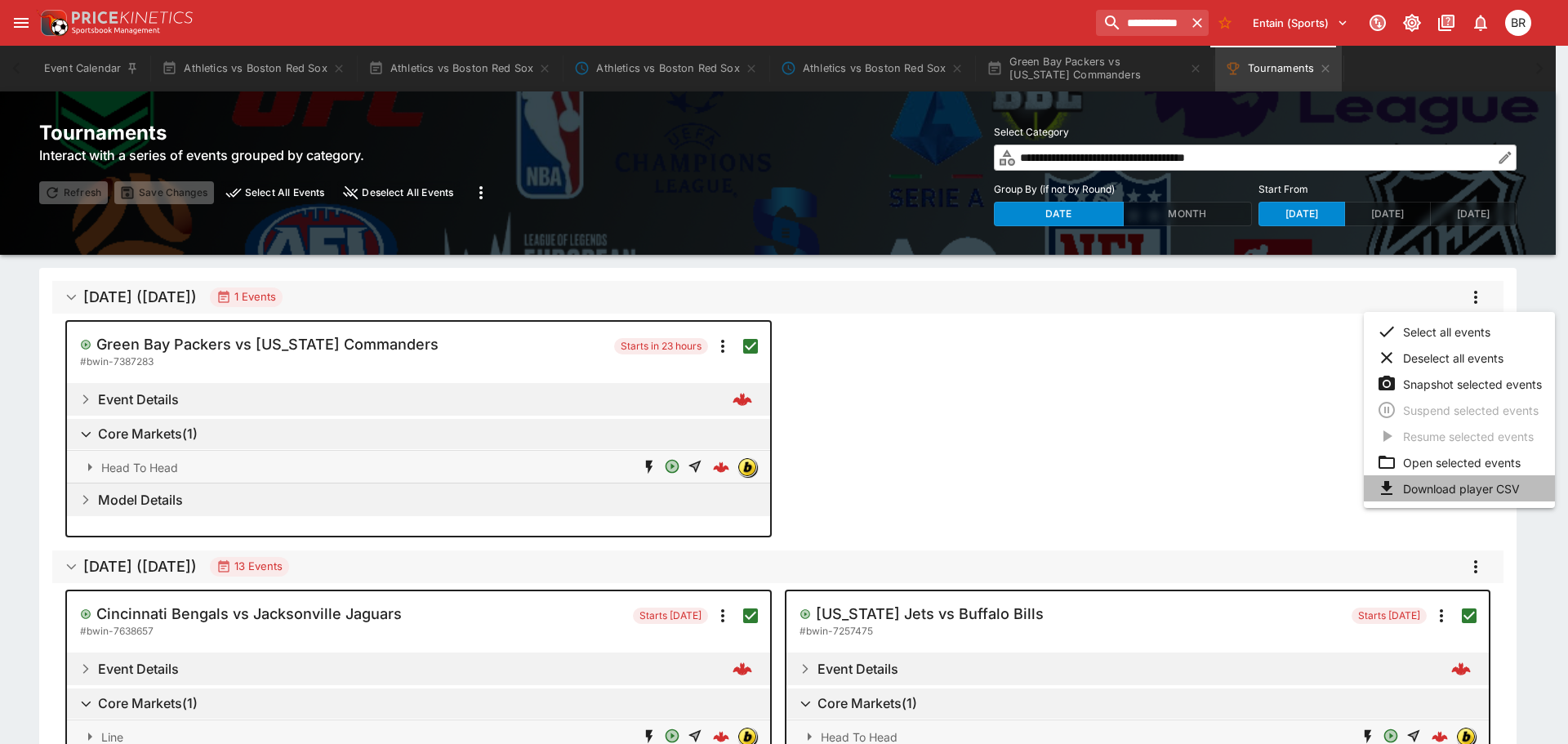
click at [1424, 484] on li "Download player CSV" at bounding box center [1459, 488] width 191 height 26
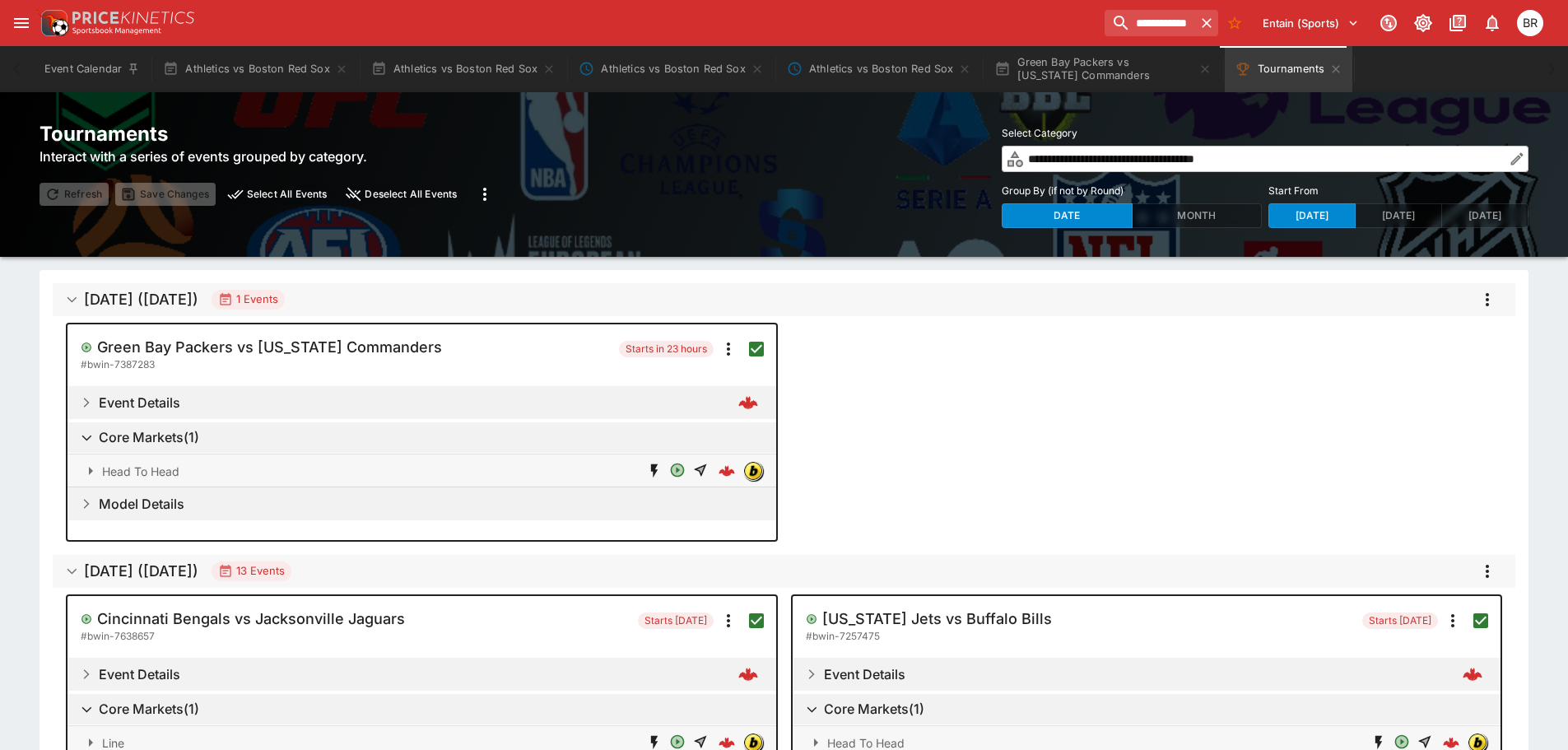
drag, startPoint x: 1484, startPoint y: 565, endPoint x: 1472, endPoint y: 582, distance: 20.8
click at [1484, 565] on icon "more" at bounding box center [1487, 572] width 20 height 20
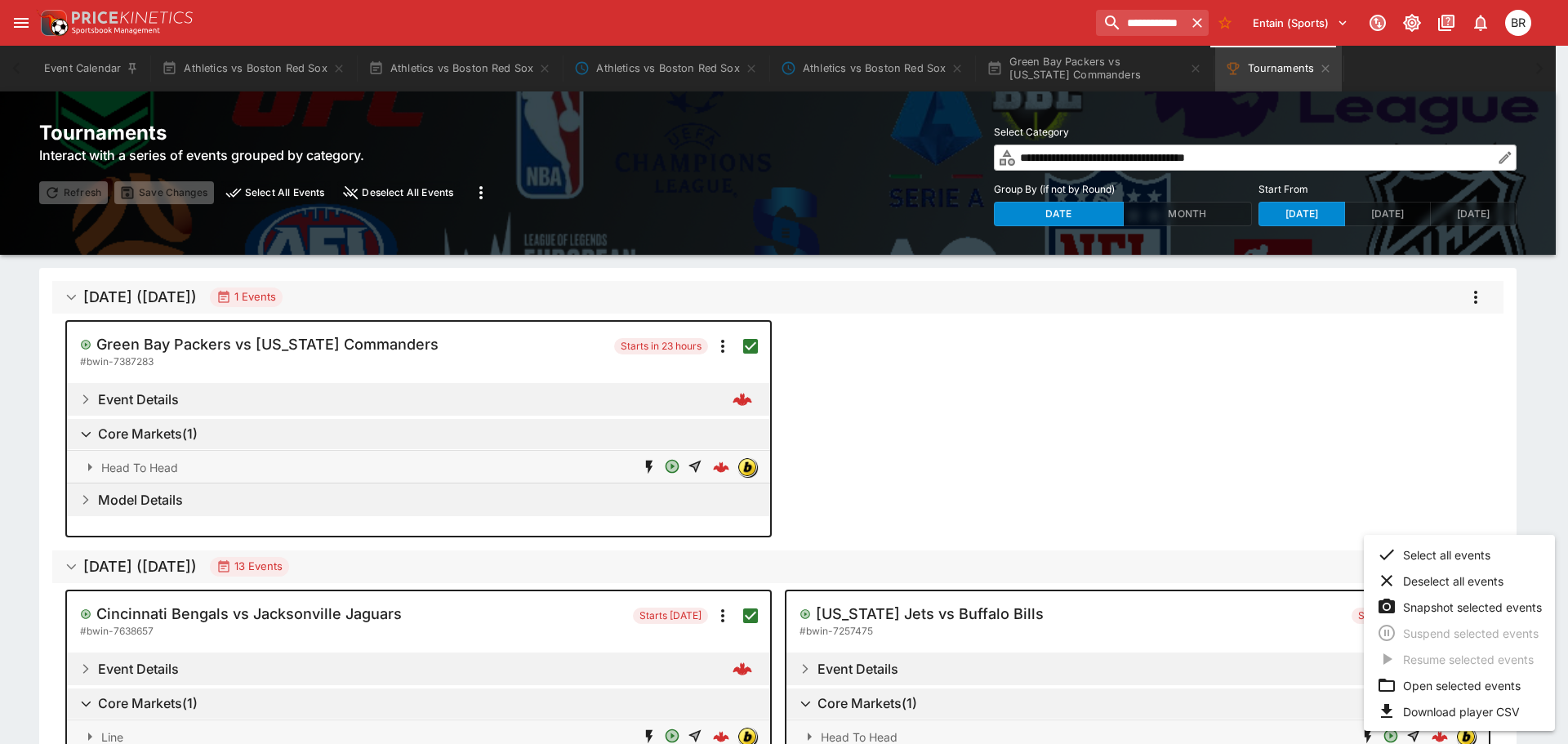
drag, startPoint x: 1470, startPoint y: 713, endPoint x: 1410, endPoint y: 692, distance: 63.6
click at [1470, 713] on li "Download player CSV" at bounding box center [1459, 711] width 191 height 26
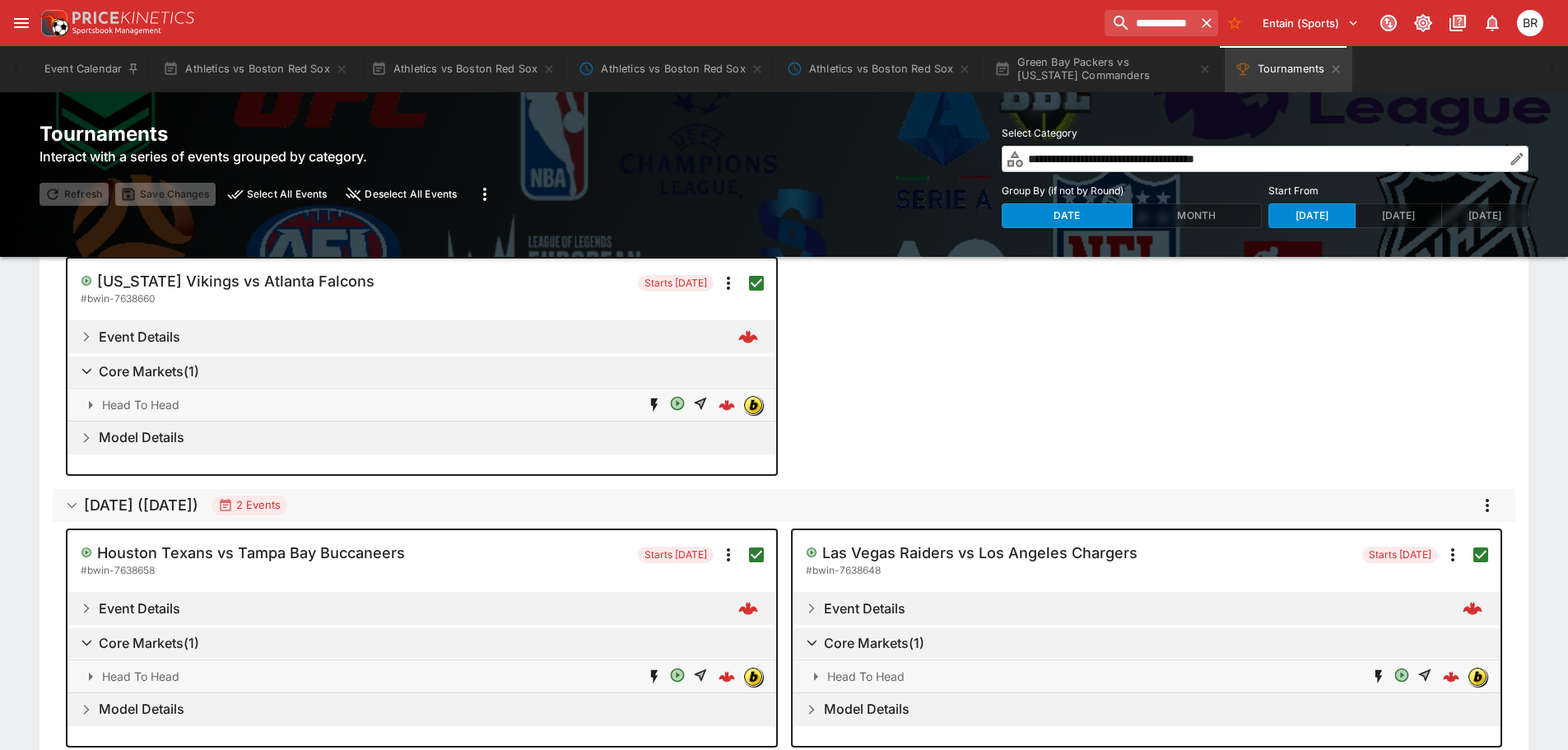
scroll to position [1812, 0]
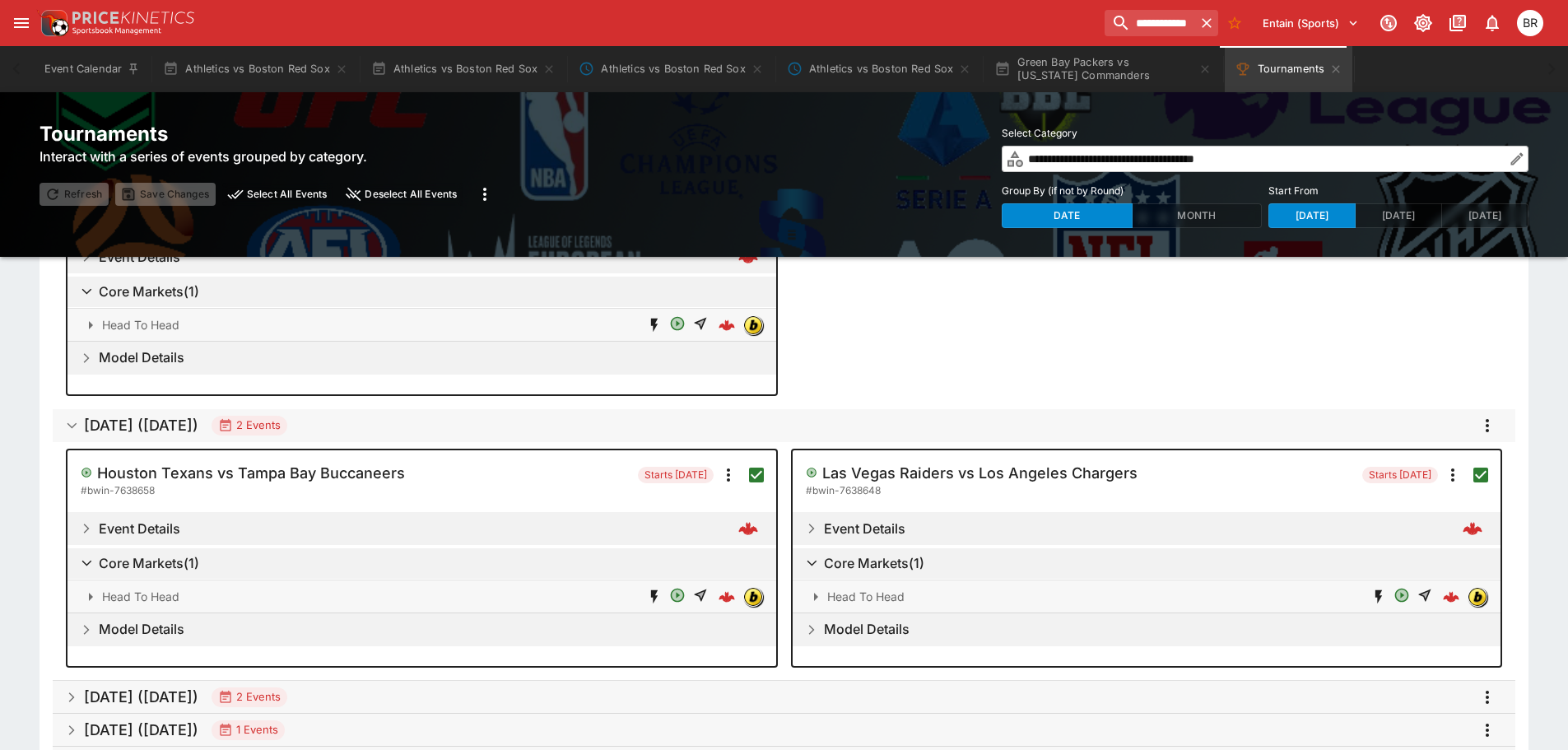
click at [1480, 427] on icon "more" at bounding box center [1487, 426] width 20 height 20
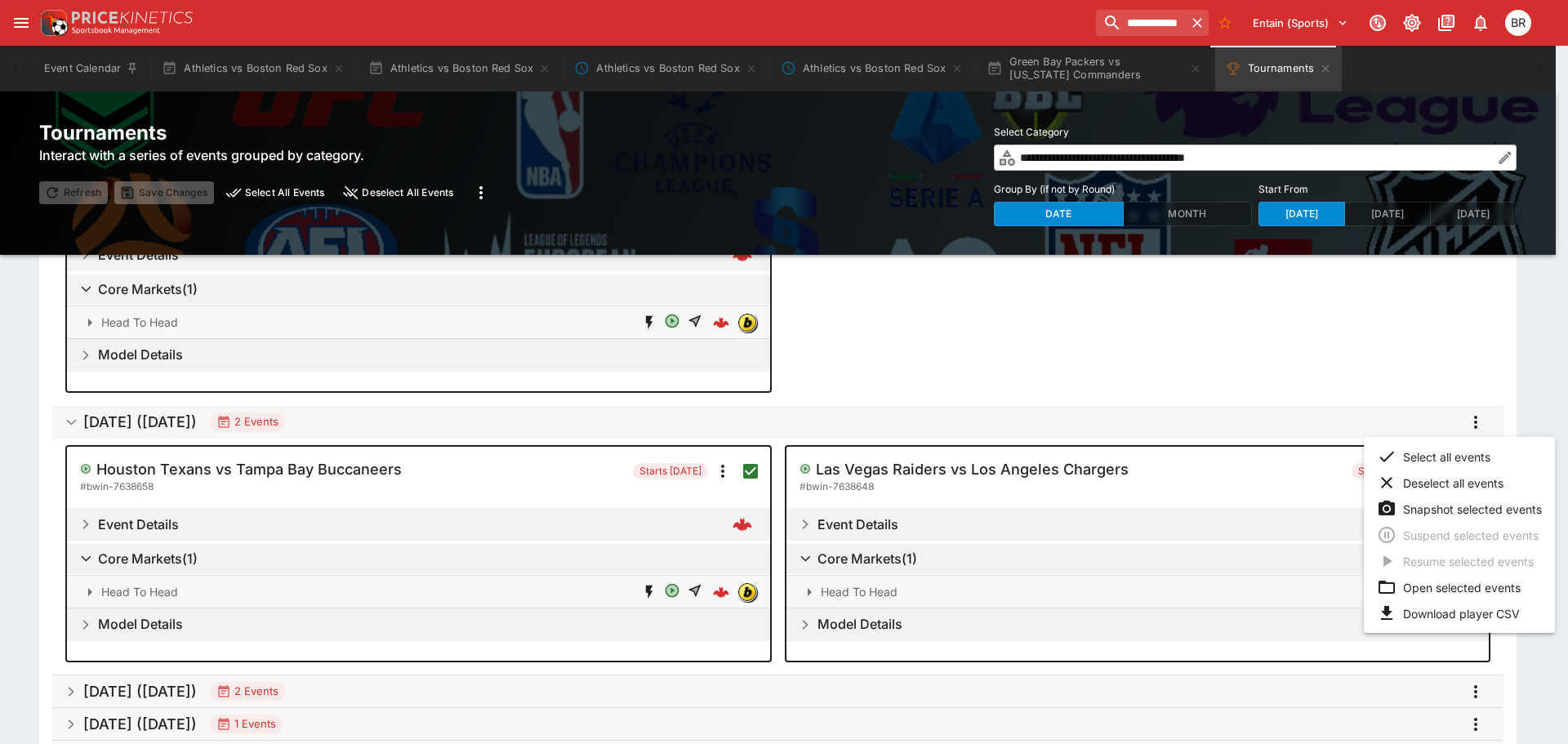
click at [1472, 610] on li "Download player CSV" at bounding box center [1459, 613] width 191 height 26
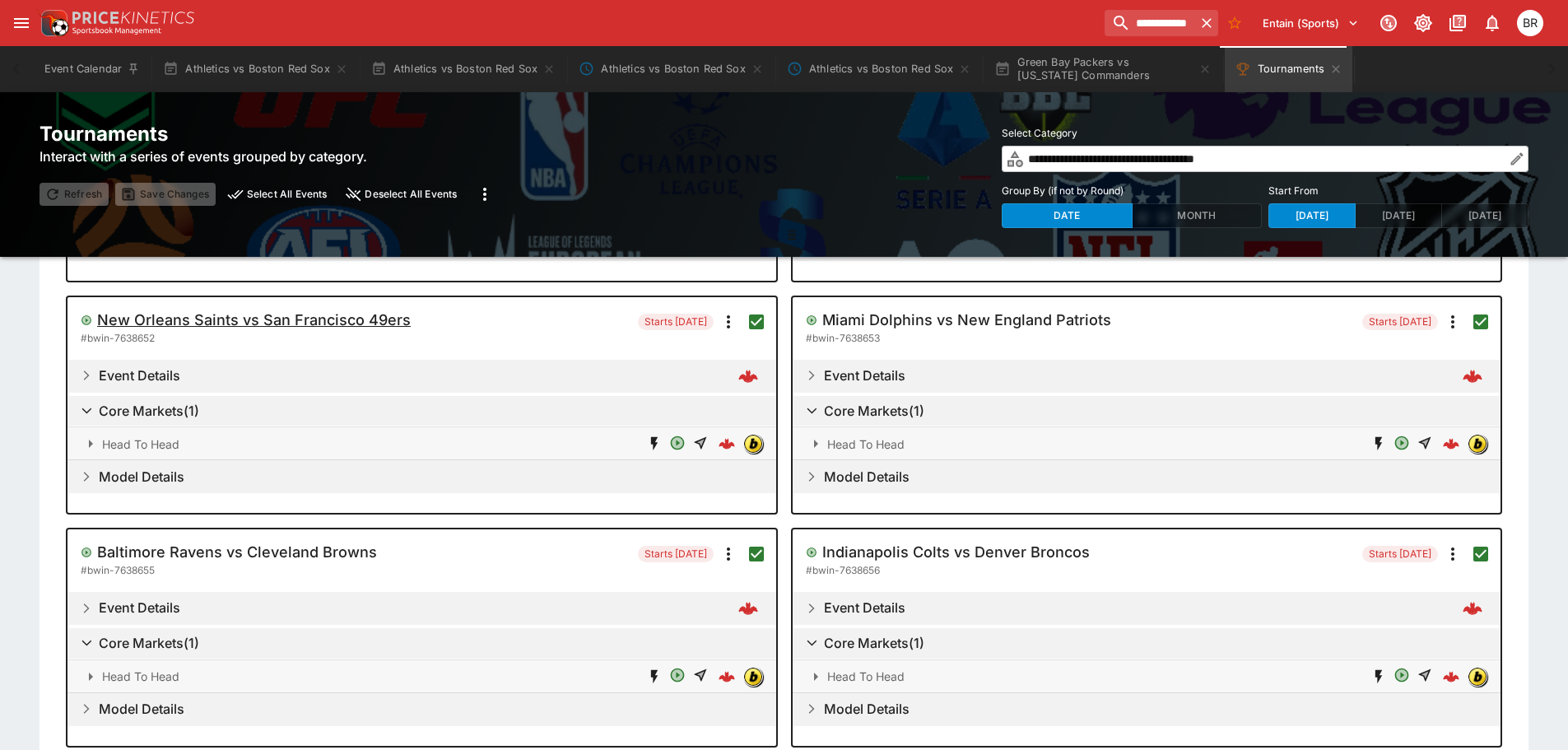
scroll to position [988, 0]
